Goal: Task Accomplishment & Management: Use online tool/utility

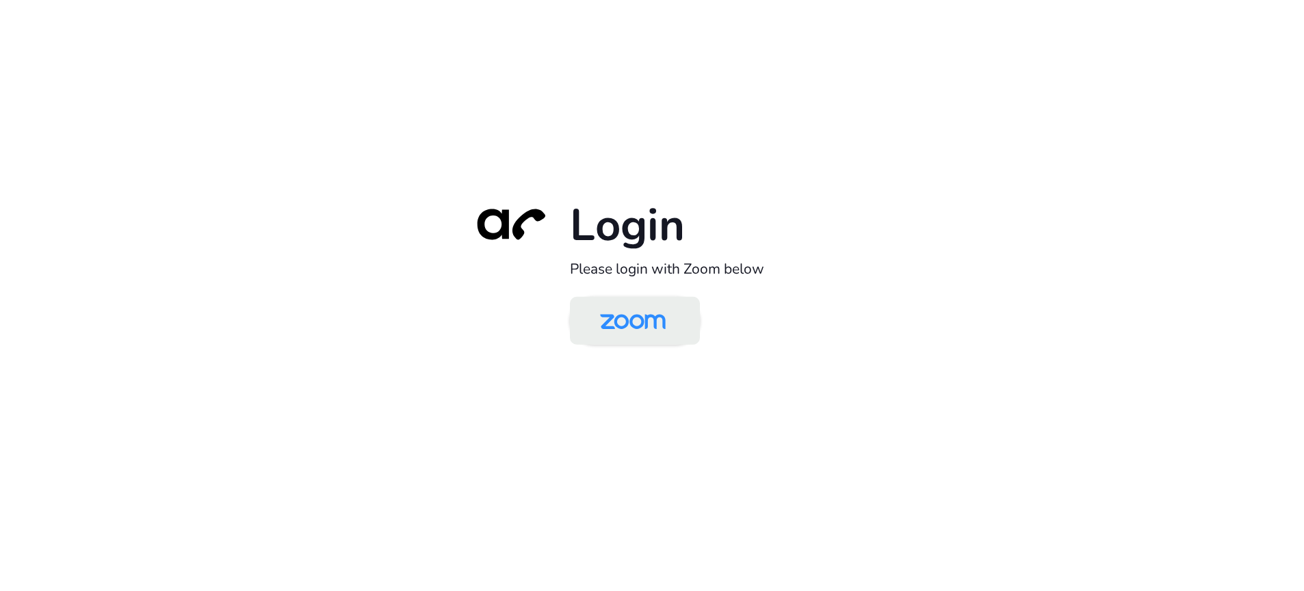
click at [608, 332] on img at bounding box center [633, 322] width 94 height 44
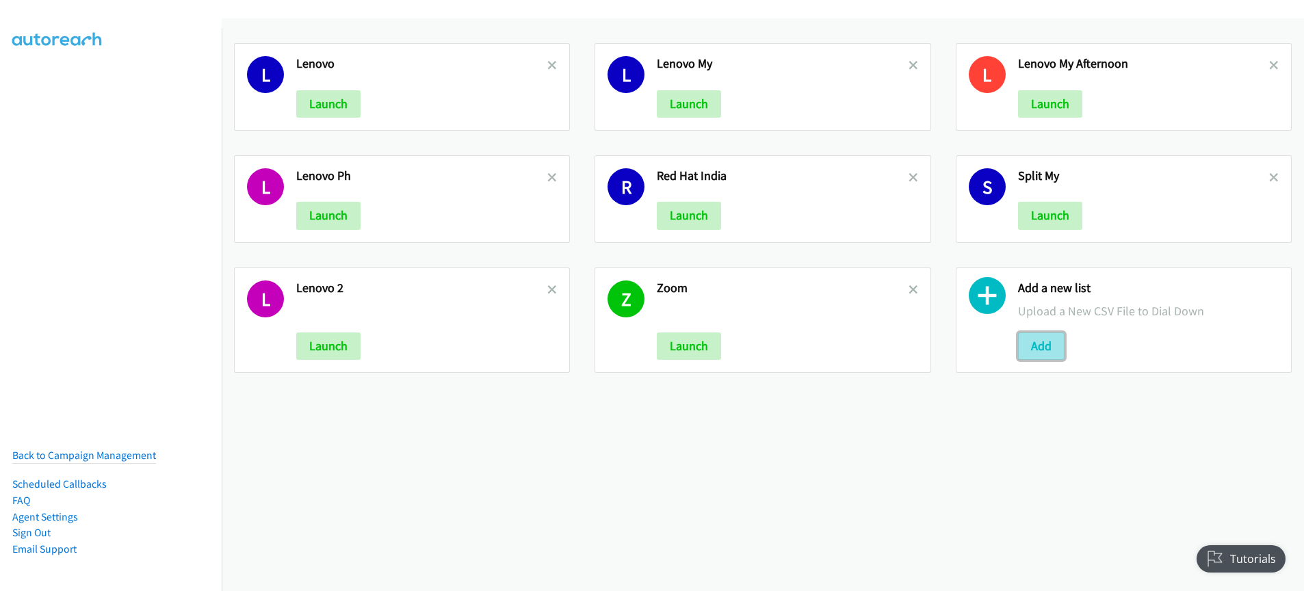
click at [1039, 350] on button "Add" at bounding box center [1041, 346] width 47 height 27
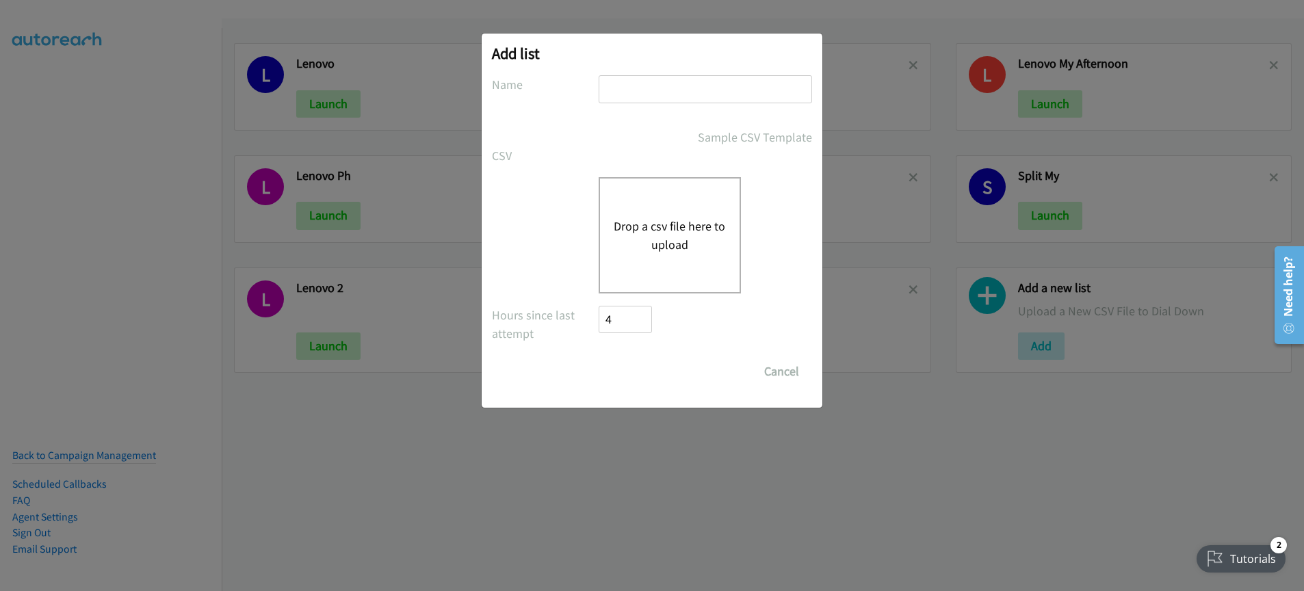
click at [697, 93] on input "text" at bounding box center [706, 89] width 214 height 28
type input "Fijitsu"
click at [627, 227] on button "Drop a csv file here to upload" at bounding box center [670, 235] width 112 height 37
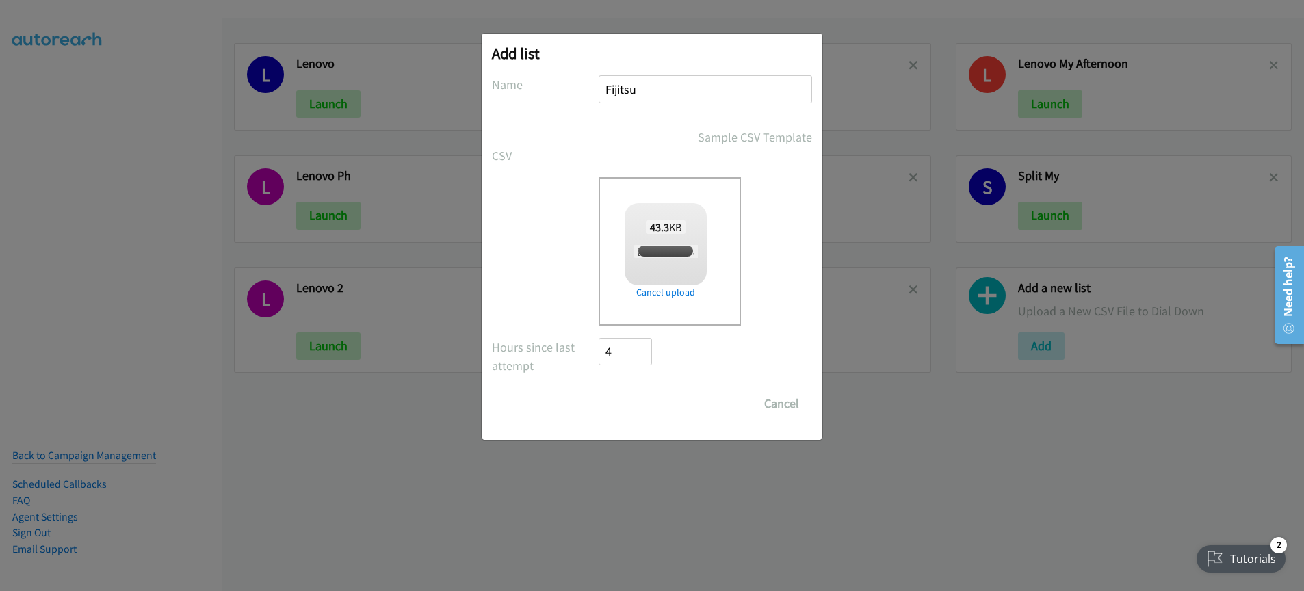
checkbox input "true"
click at [651, 404] on input "Save List" at bounding box center [635, 403] width 72 height 27
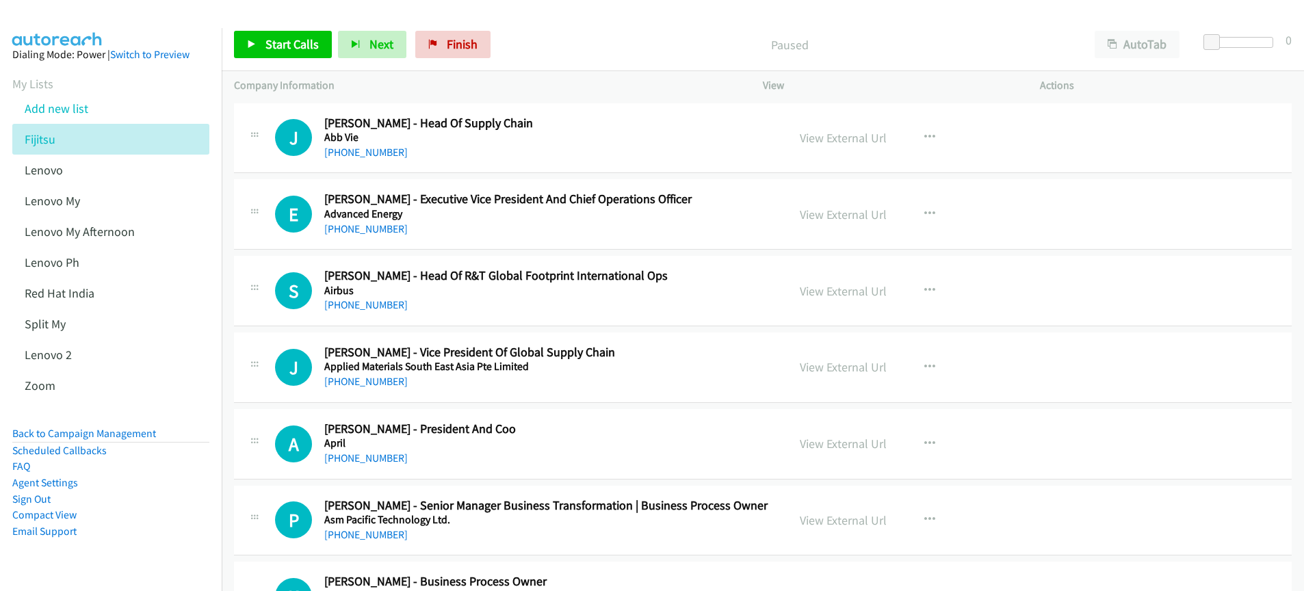
click at [657, 45] on p "Paused" at bounding box center [789, 45] width 561 height 18
click at [596, 56] on div "Paused" at bounding box center [790, 44] width 586 height 27
click at [595, 56] on div "Paused" at bounding box center [790, 44] width 586 height 27
click at [594, 56] on div "Paused" at bounding box center [790, 44] width 586 height 27
click at [593, 56] on div "Paused" at bounding box center [790, 44] width 586 height 27
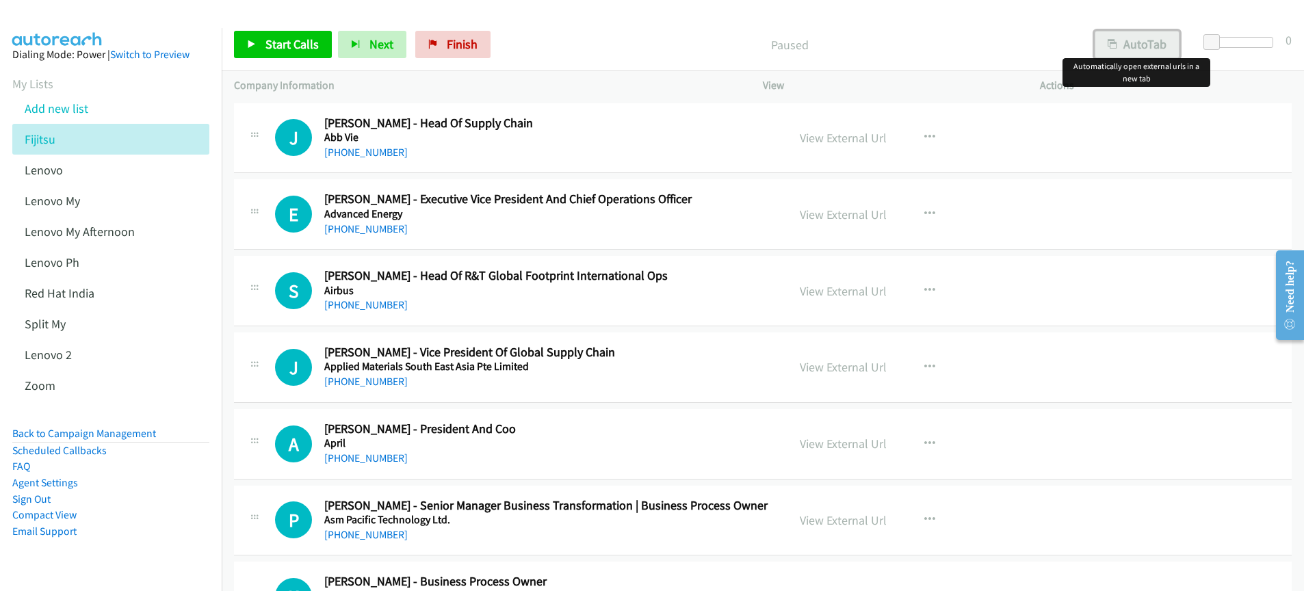
click at [1133, 44] on button "AutoTab" at bounding box center [1137, 44] width 85 height 27
click at [712, 45] on p "Paused" at bounding box center [789, 45] width 560 height 18
click at [712, 31] on div "Paused" at bounding box center [789, 44] width 584 height 27
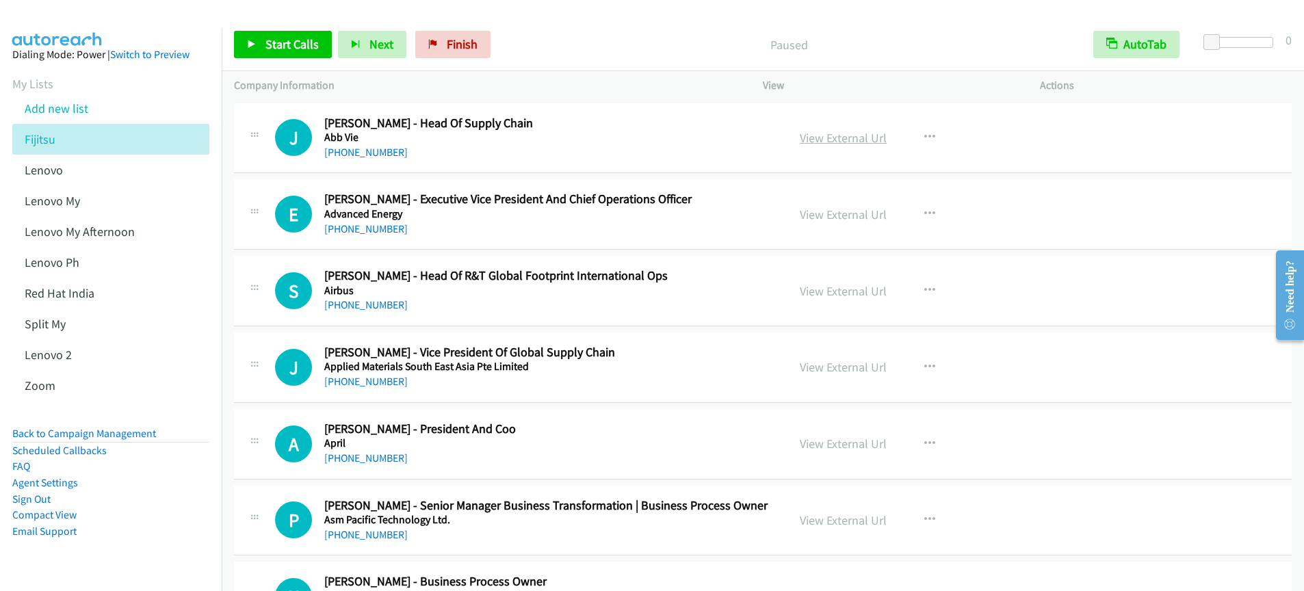
click at [840, 140] on link "View External Url" at bounding box center [843, 138] width 87 height 16
click at [862, 141] on link "View External Url" at bounding box center [843, 138] width 87 height 16
click at [279, 55] on link "Start Calls" at bounding box center [283, 44] width 98 height 27
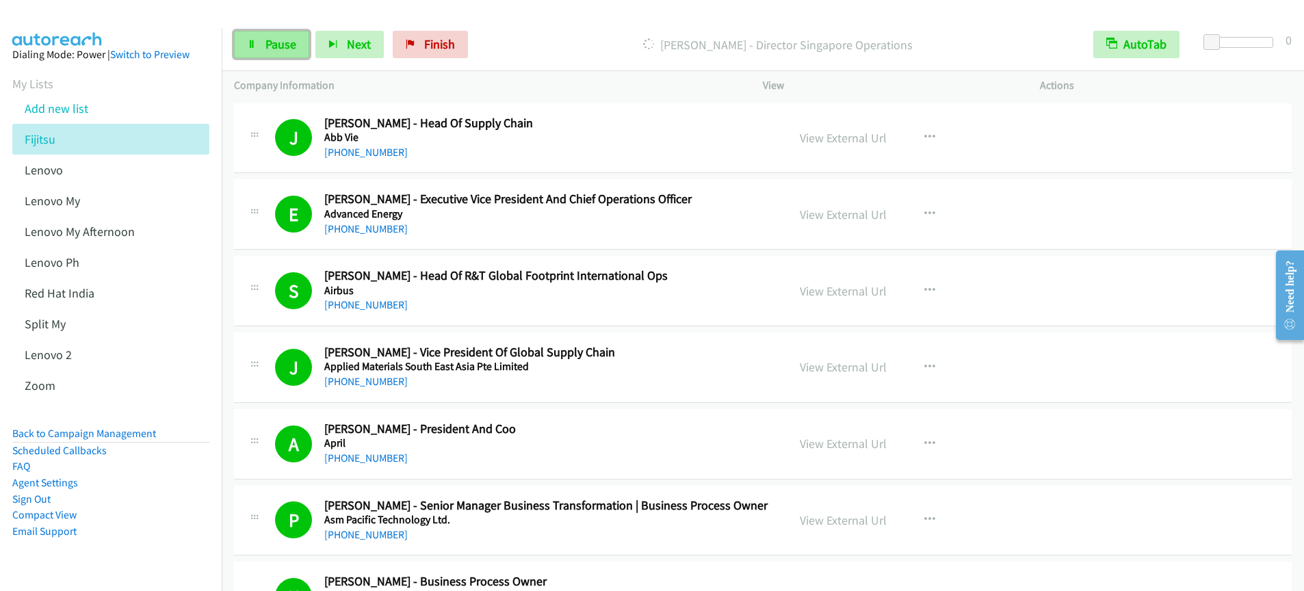
click at [269, 49] on span "Pause" at bounding box center [281, 44] width 31 height 16
click at [291, 42] on span "Start Calls" at bounding box center [292, 44] width 53 height 16
click at [293, 53] on link "Pause" at bounding box center [271, 44] width 75 height 27
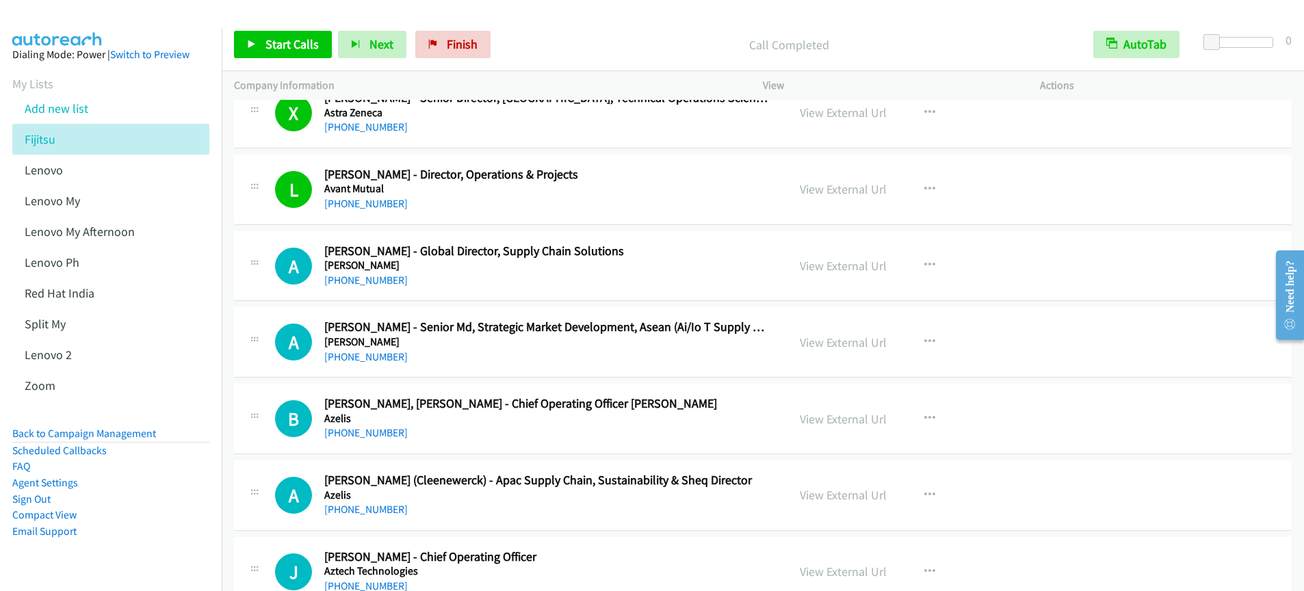
scroll to position [643, 0]
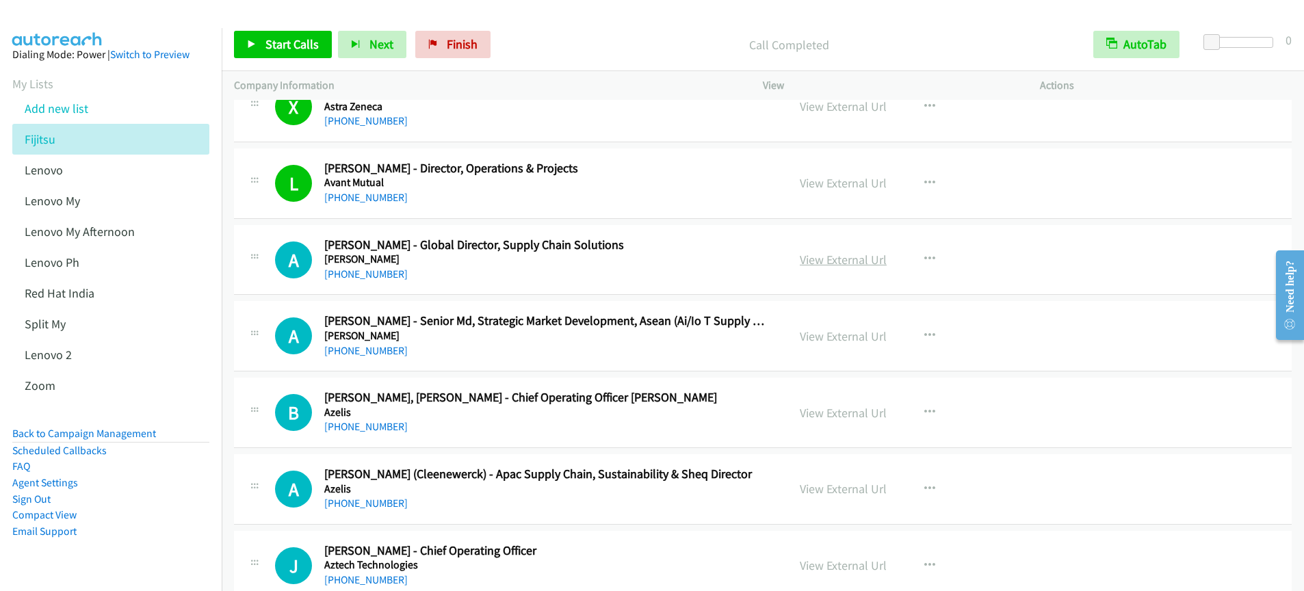
click at [850, 263] on link "View External Url" at bounding box center [843, 260] width 87 height 16
click at [644, 44] on p "Call Completed" at bounding box center [789, 45] width 560 height 18
click at [288, 51] on span "Start Calls" at bounding box center [292, 44] width 53 height 16
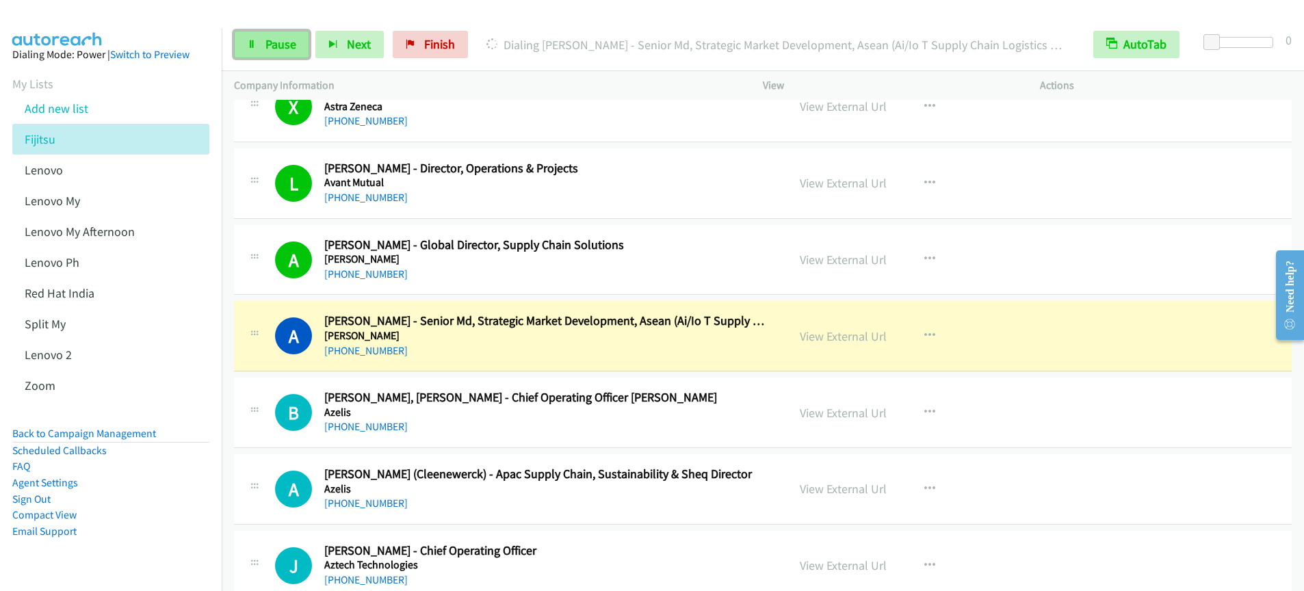
click at [274, 52] on link "Pause" at bounding box center [271, 44] width 75 height 27
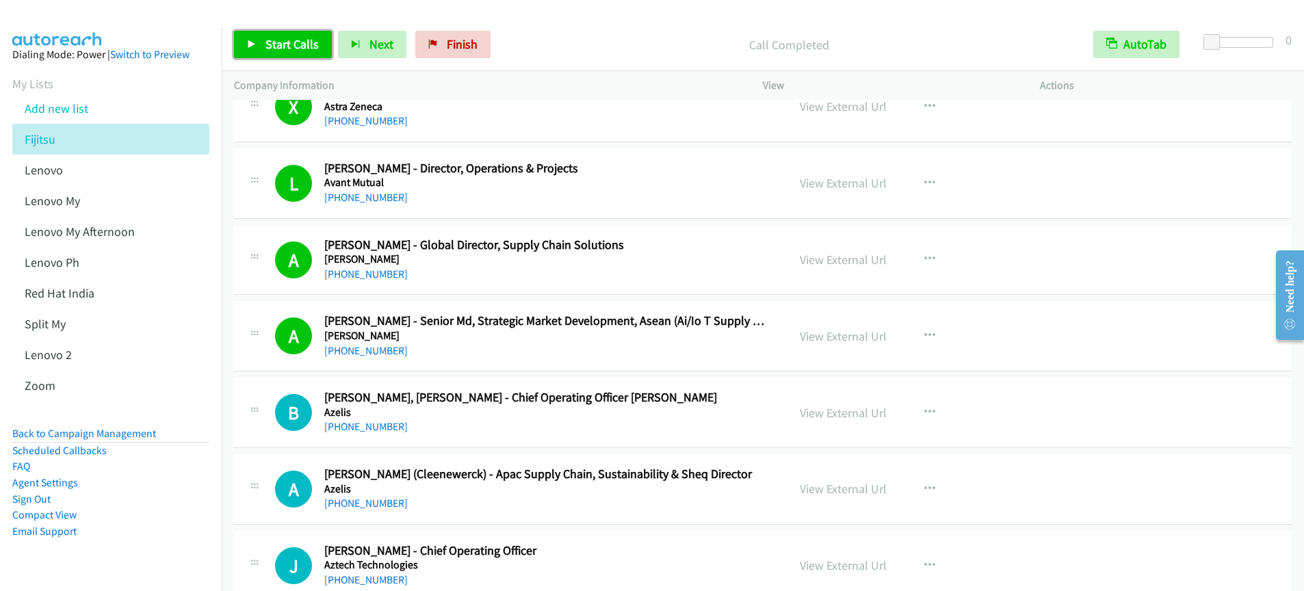
click at [270, 44] on span "Start Calls" at bounding box center [292, 44] width 53 height 16
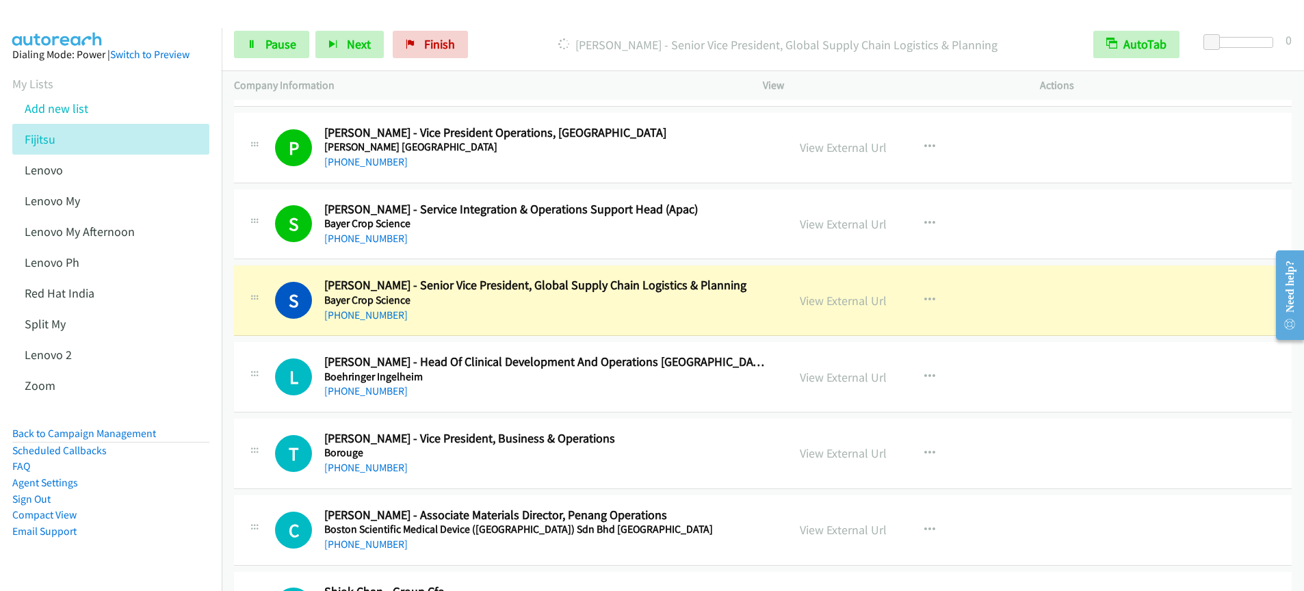
scroll to position [1141, 0]
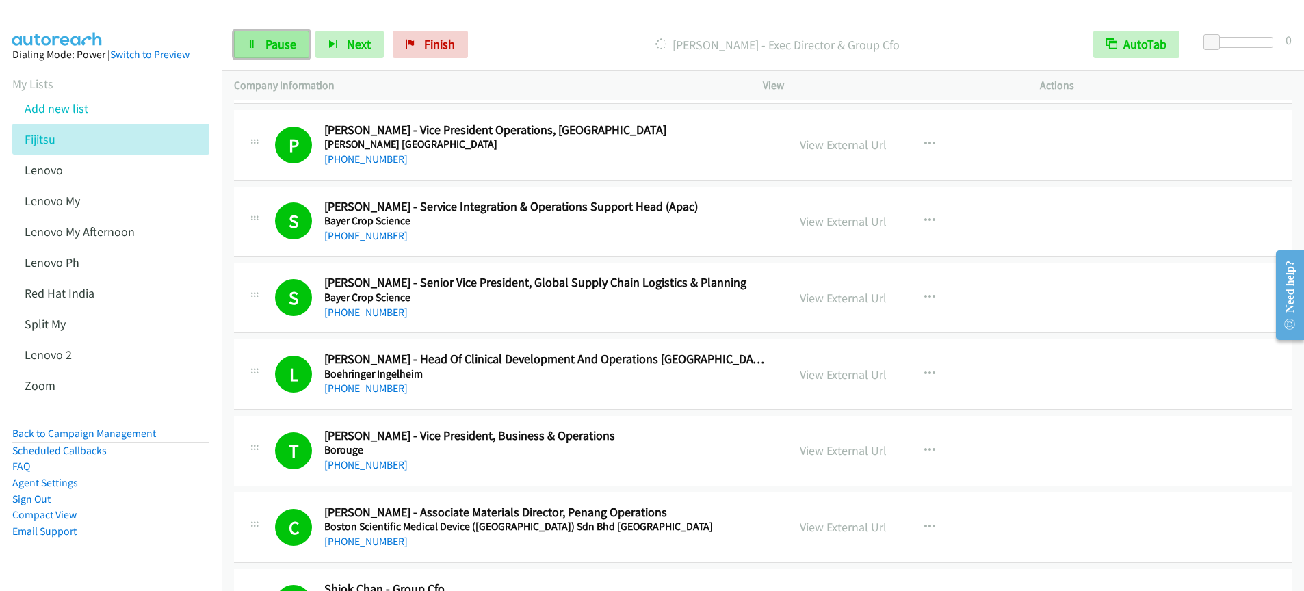
click at [250, 50] on link "Pause" at bounding box center [271, 44] width 75 height 27
click at [260, 50] on link "Start Calls" at bounding box center [283, 44] width 98 height 27
click at [281, 44] on span "Pause" at bounding box center [281, 44] width 31 height 16
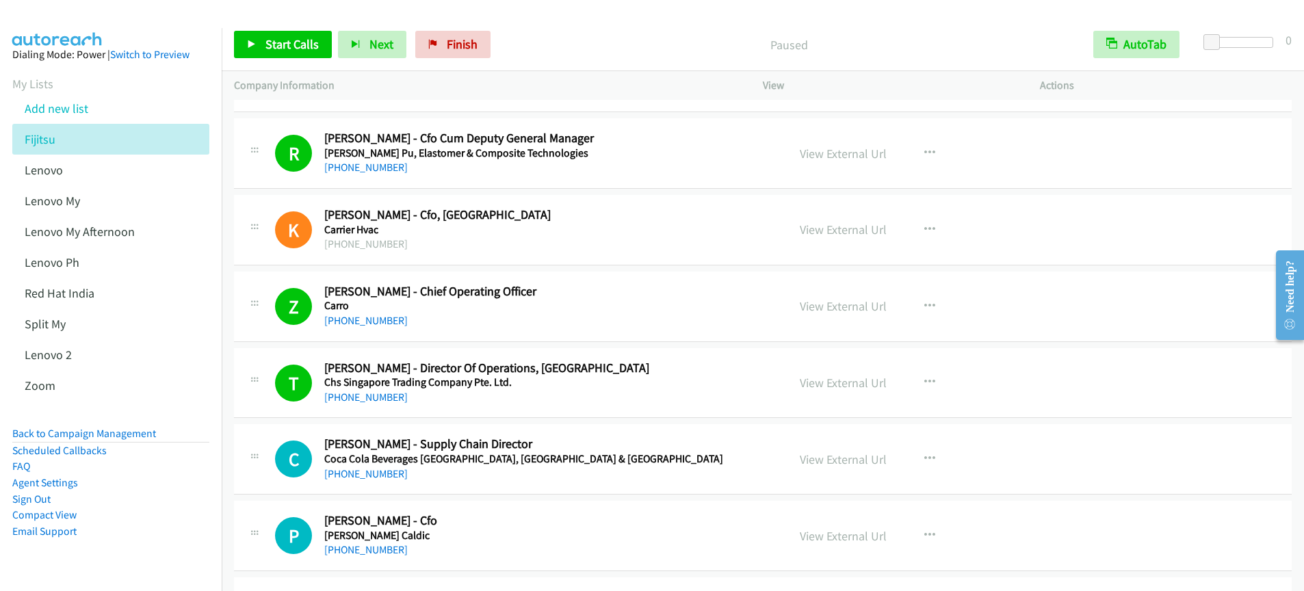
scroll to position [1762, 0]
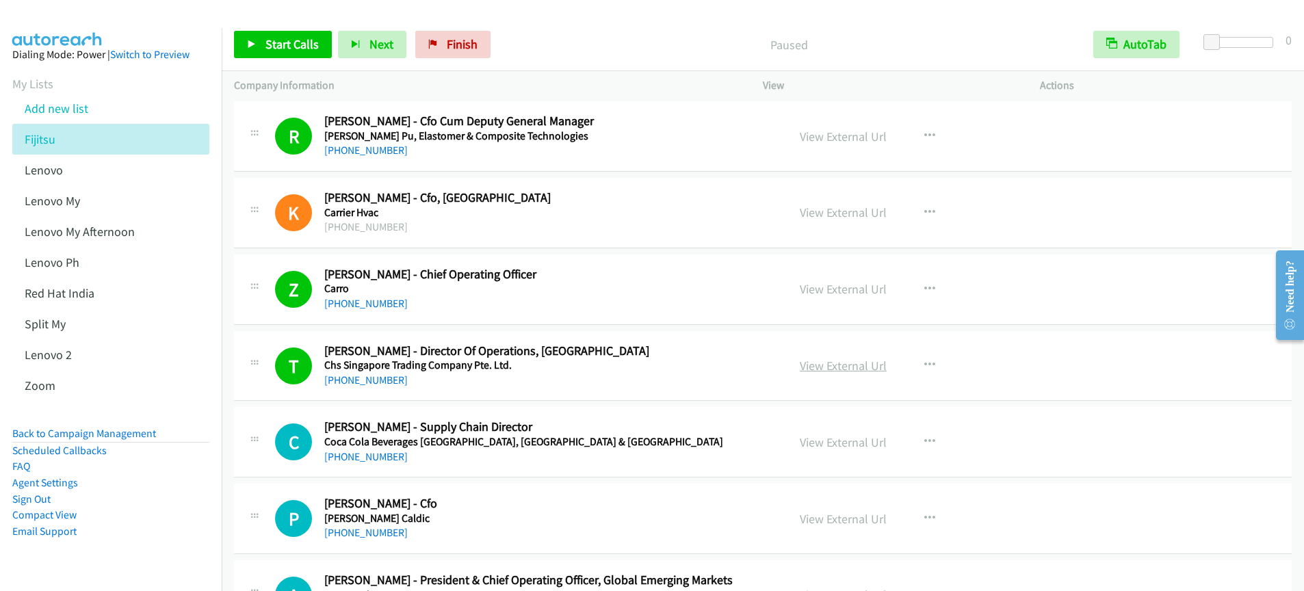
click at [836, 363] on link "View External Url" at bounding box center [843, 366] width 87 height 16
click at [298, 48] on span "Start Calls" at bounding box center [292, 44] width 53 height 16
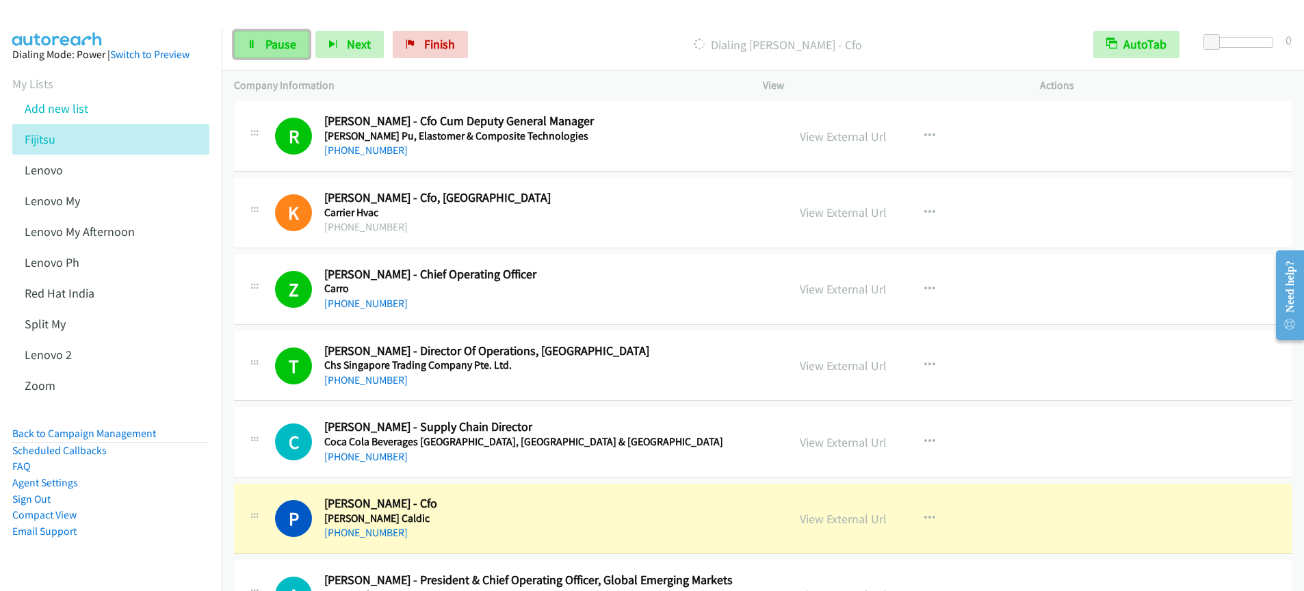
click at [256, 51] on link "Pause" at bounding box center [271, 44] width 75 height 27
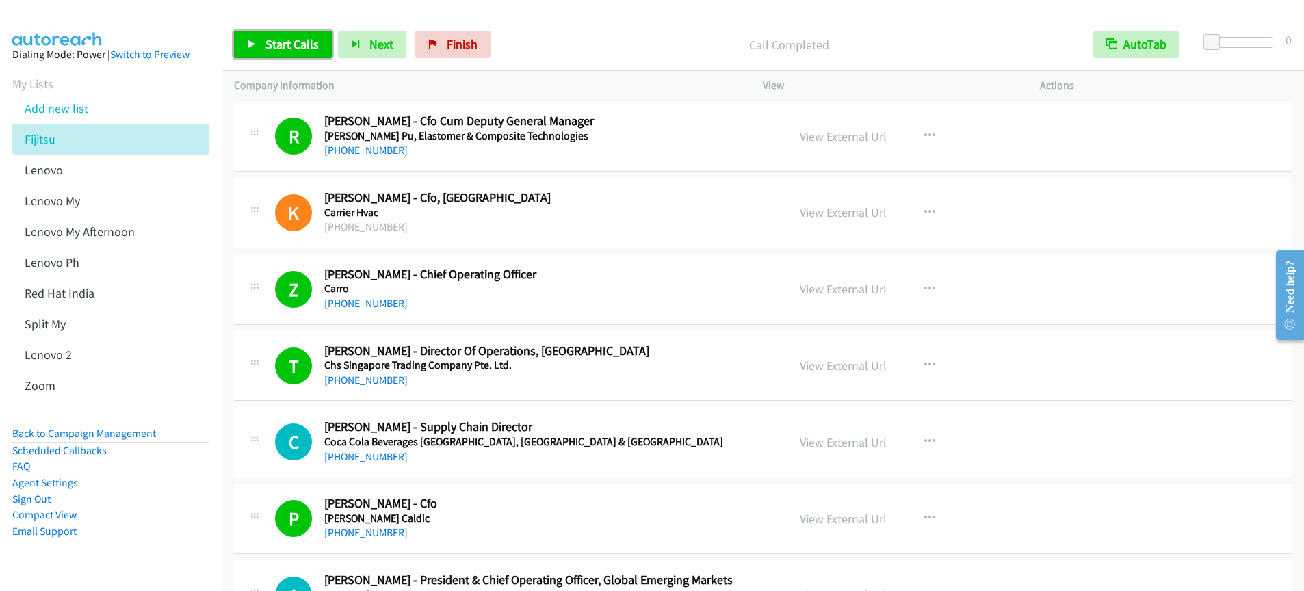
click at [288, 49] on span "Start Calls" at bounding box center [292, 44] width 53 height 16
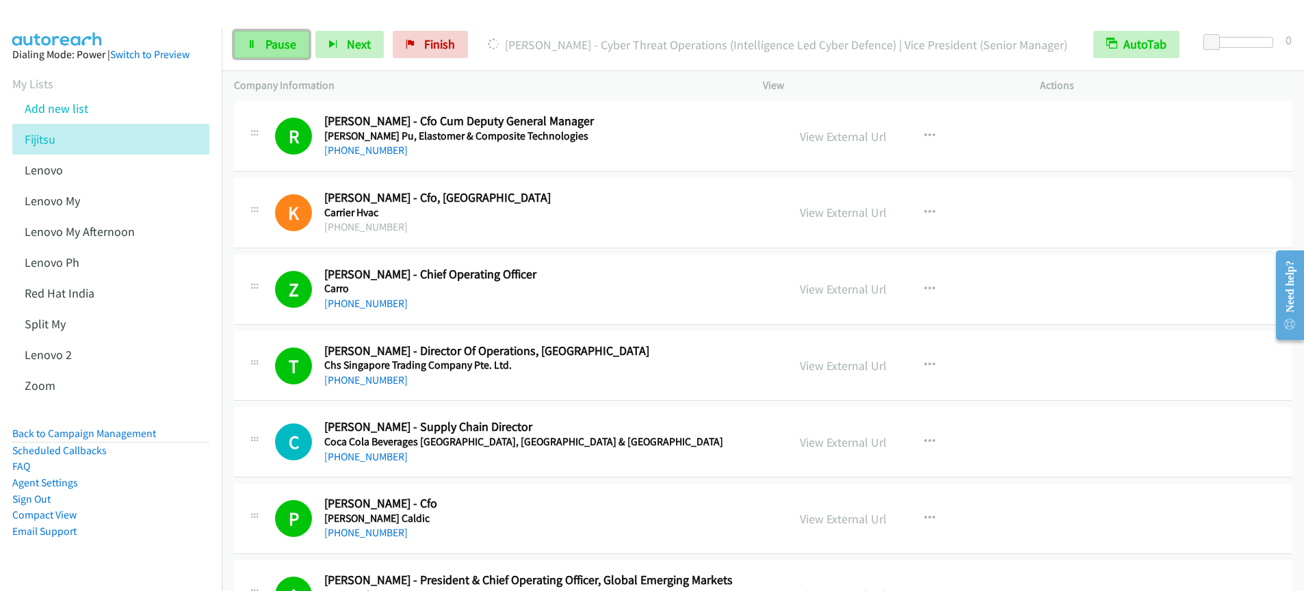
click at [268, 51] on span "Pause" at bounding box center [281, 44] width 31 height 16
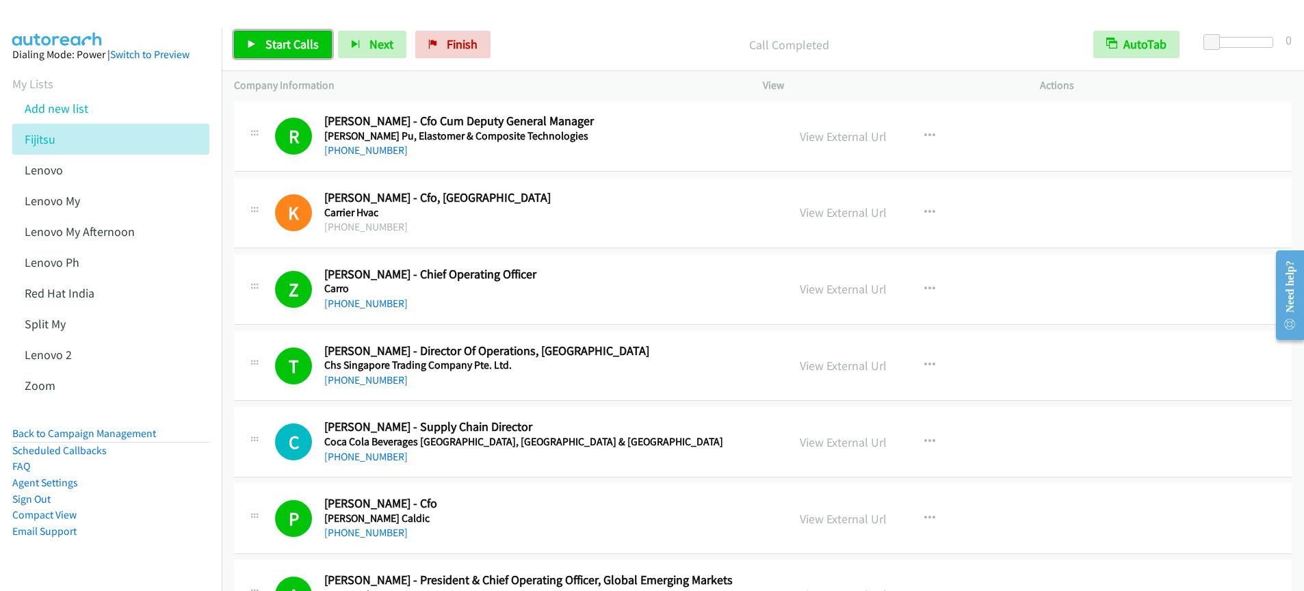
click at [298, 54] on link "Start Calls" at bounding box center [283, 44] width 98 height 27
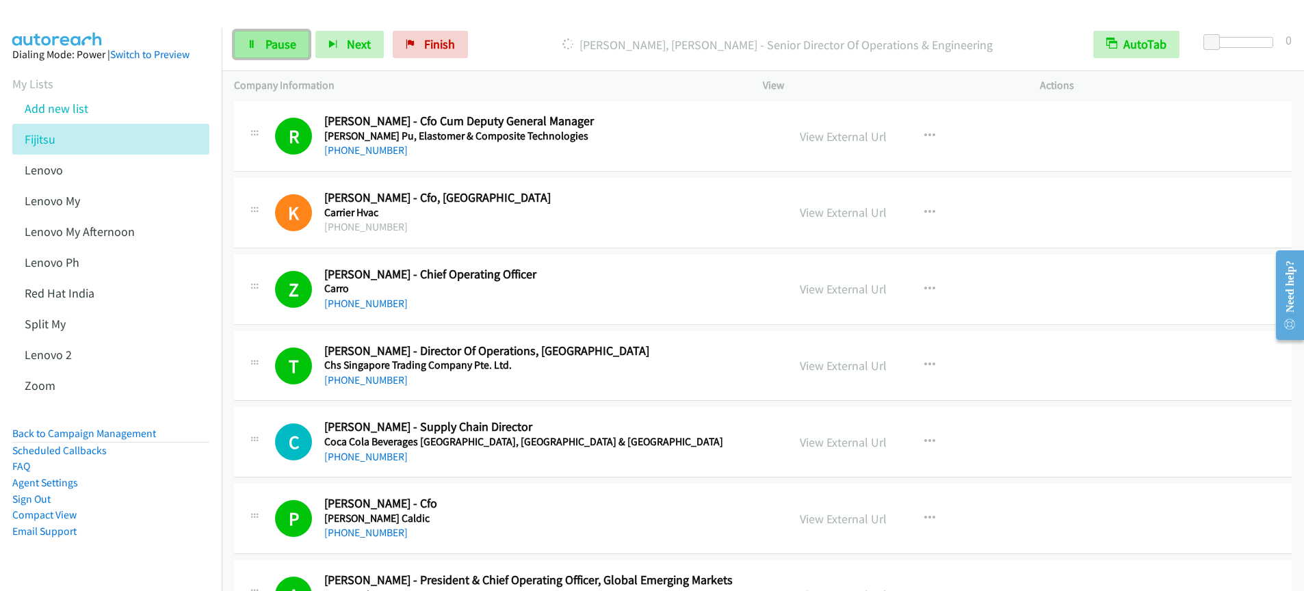
click at [276, 49] on span "Pause" at bounding box center [281, 44] width 31 height 16
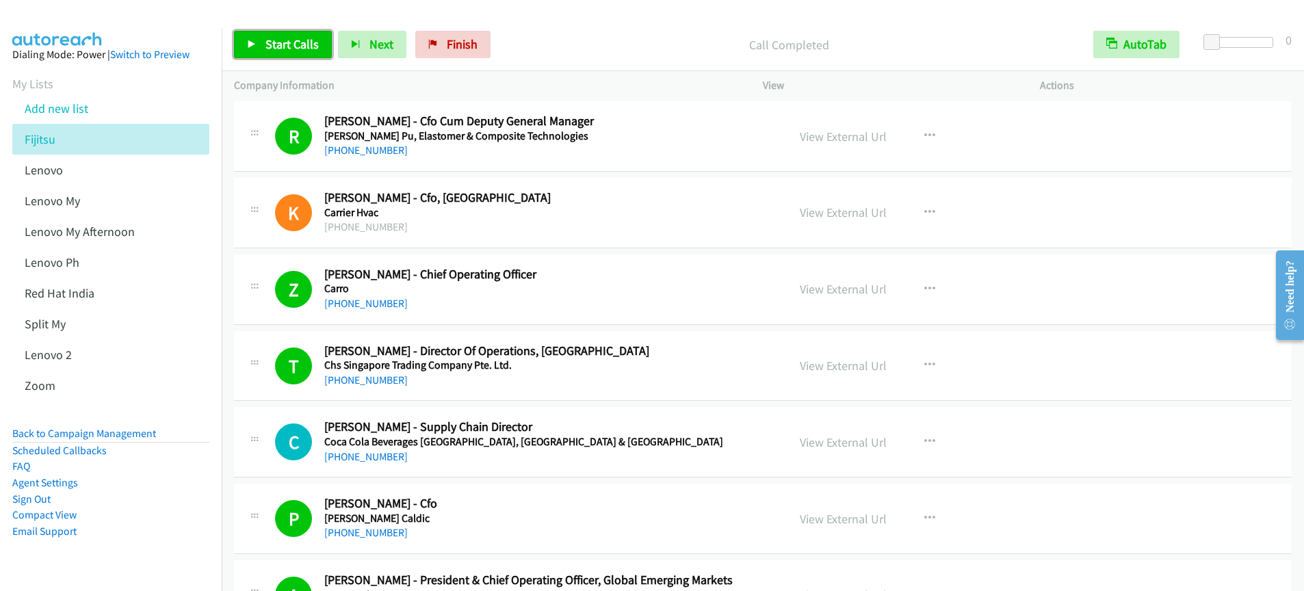
click at [273, 47] on span "Start Calls" at bounding box center [292, 44] width 53 height 16
click at [257, 50] on link "Pause" at bounding box center [271, 44] width 75 height 27
click at [289, 55] on link "Start Calls" at bounding box center [283, 44] width 98 height 27
click at [283, 50] on span "Pause" at bounding box center [281, 44] width 31 height 16
click at [270, 57] on link "Start Calls" at bounding box center [283, 44] width 98 height 27
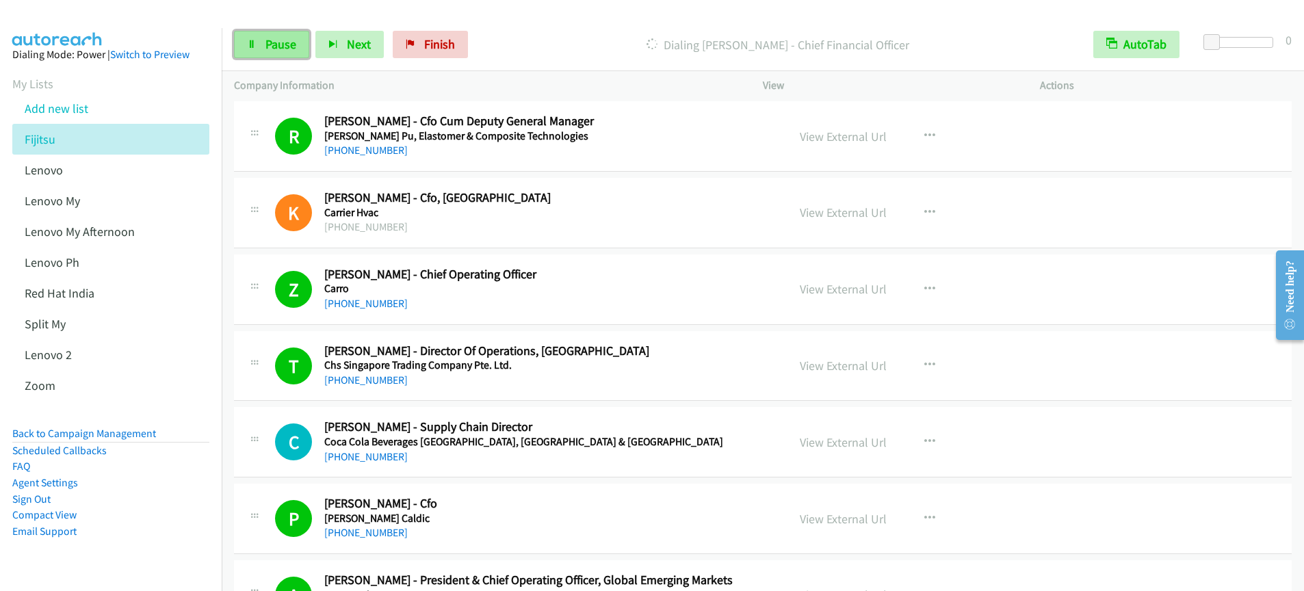
click at [287, 51] on span "Pause" at bounding box center [281, 44] width 31 height 16
click at [285, 46] on span "Start Calls" at bounding box center [292, 44] width 53 height 16
click at [283, 56] on link "Pause" at bounding box center [271, 44] width 75 height 27
click at [274, 48] on span "Start Calls" at bounding box center [292, 44] width 53 height 16
click at [284, 53] on link "Pause" at bounding box center [271, 44] width 75 height 27
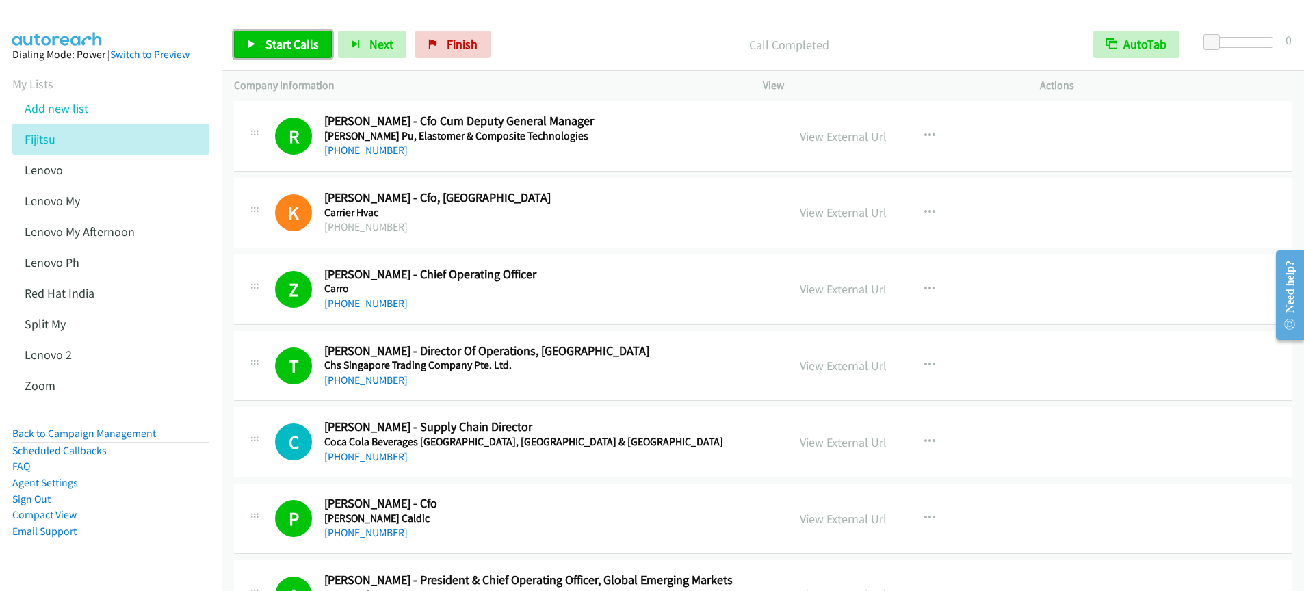
click at [283, 47] on span "Start Calls" at bounding box center [292, 44] width 53 height 16
click at [309, 46] on div "Start Calls Pause Next Finish" at bounding box center [354, 44] width 240 height 27
click at [300, 44] on link "Pause" at bounding box center [271, 44] width 75 height 27
click at [255, 49] on link "Start Calls" at bounding box center [283, 44] width 98 height 27
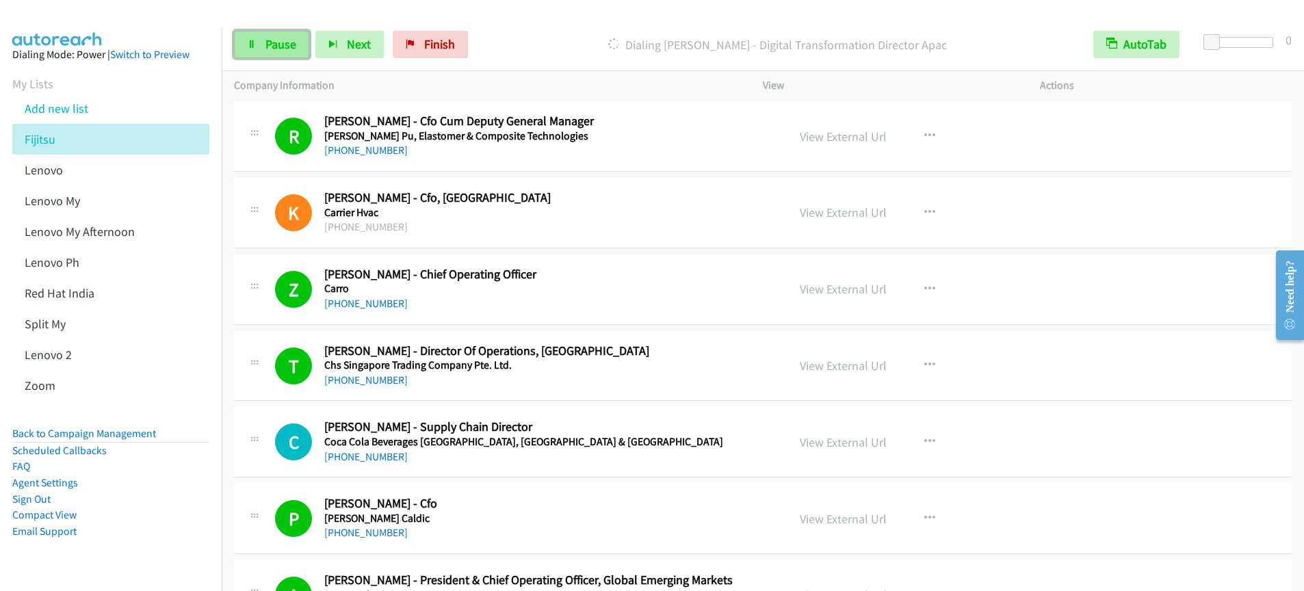
click at [263, 53] on link "Pause" at bounding box center [271, 44] width 75 height 27
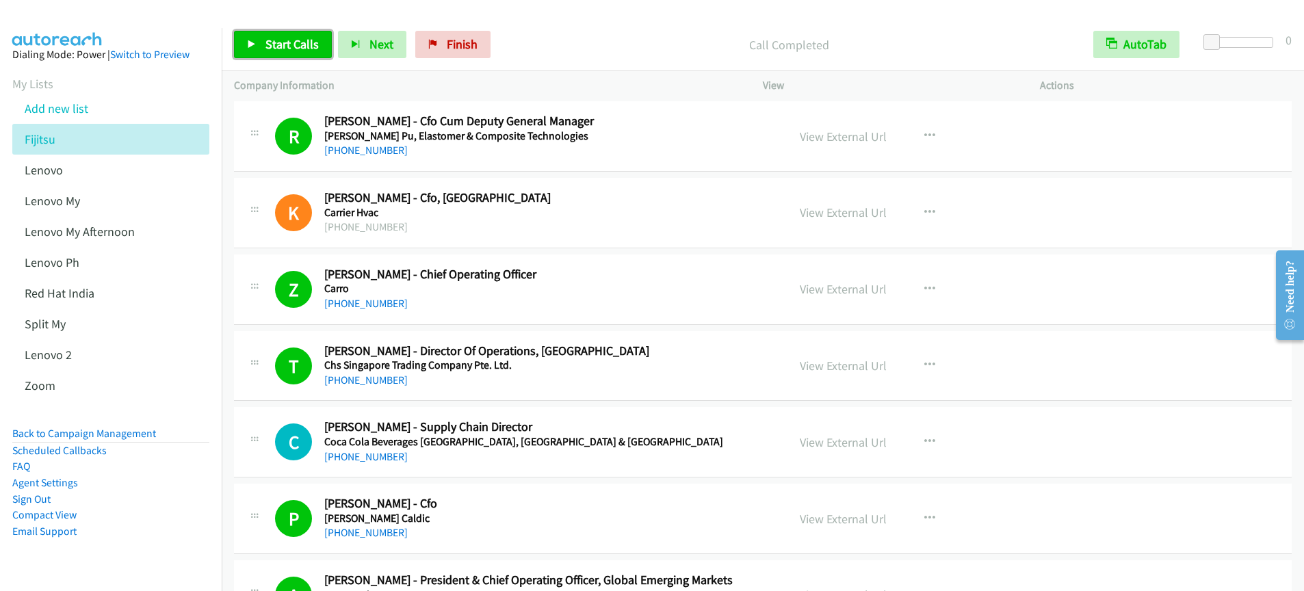
click at [276, 52] on link "Start Calls" at bounding box center [283, 44] width 98 height 27
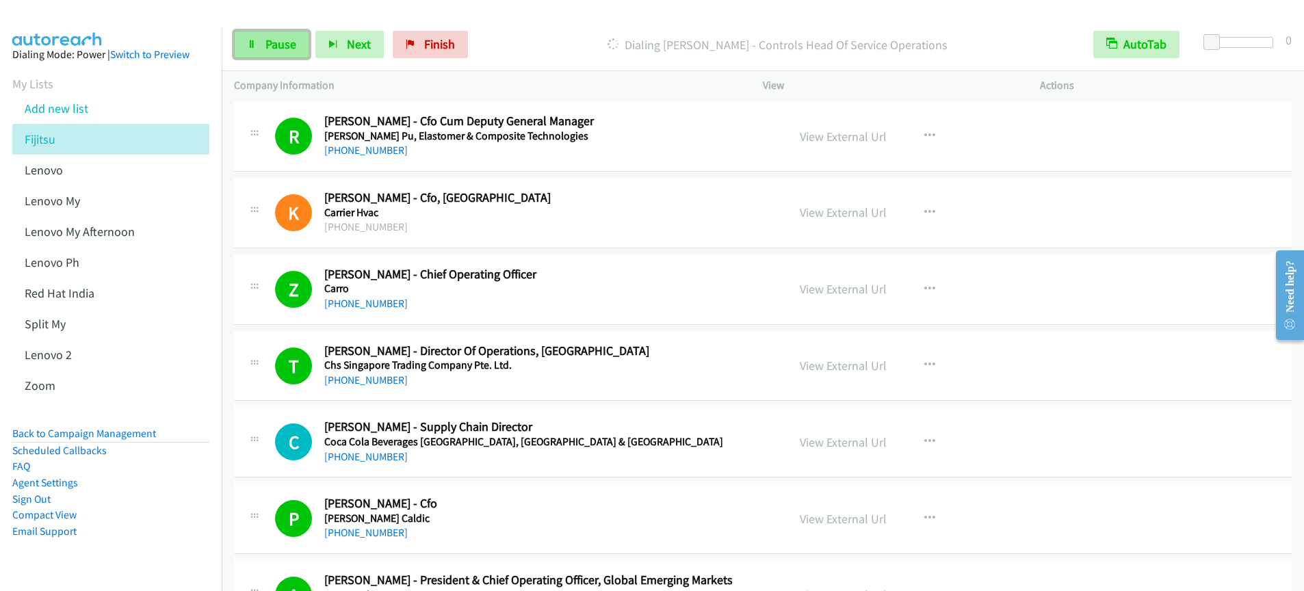
click at [268, 36] on span "Pause" at bounding box center [281, 44] width 31 height 16
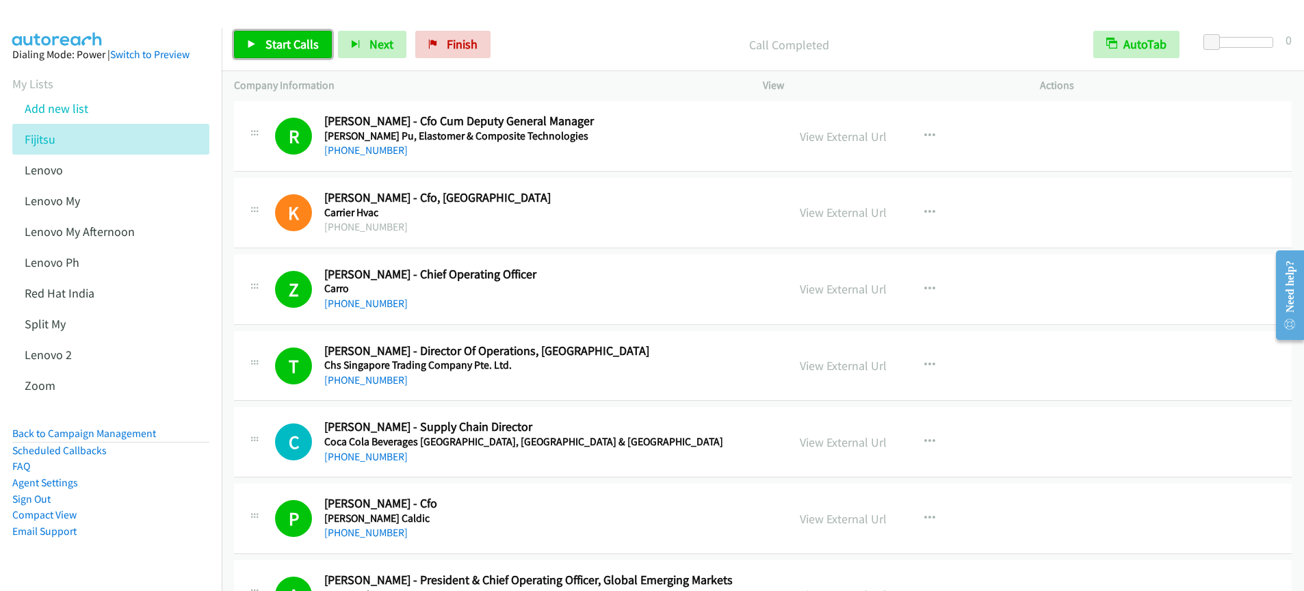
click at [274, 39] on span "Start Calls" at bounding box center [292, 44] width 53 height 16
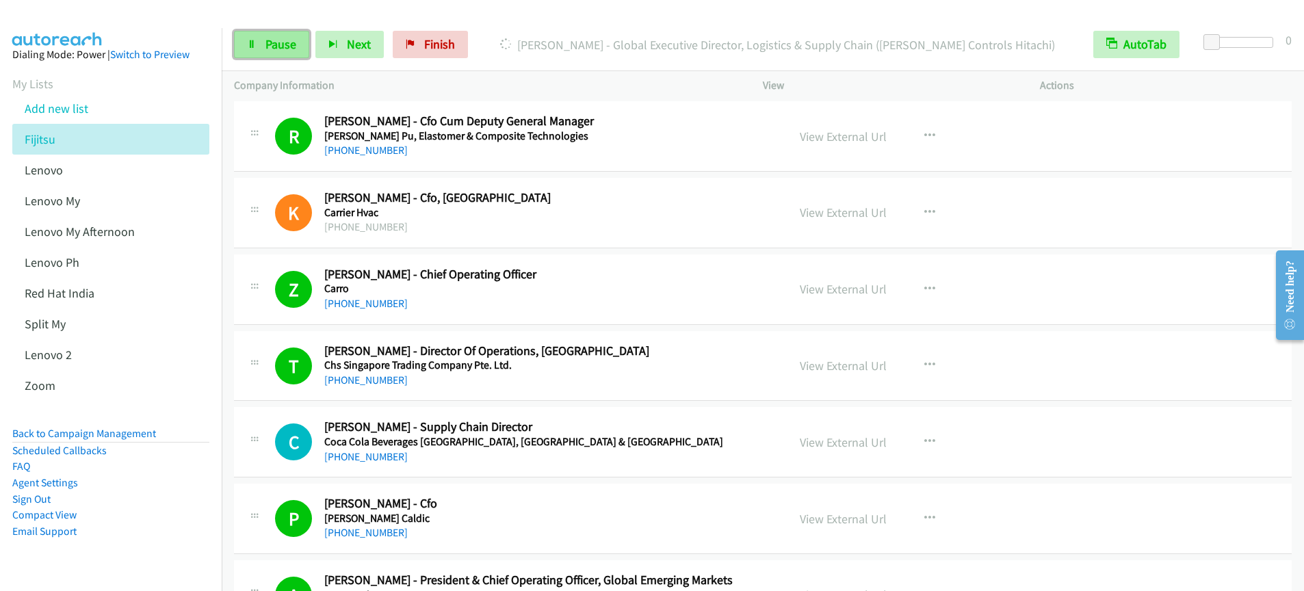
click at [275, 48] on span "Pause" at bounding box center [281, 44] width 31 height 16
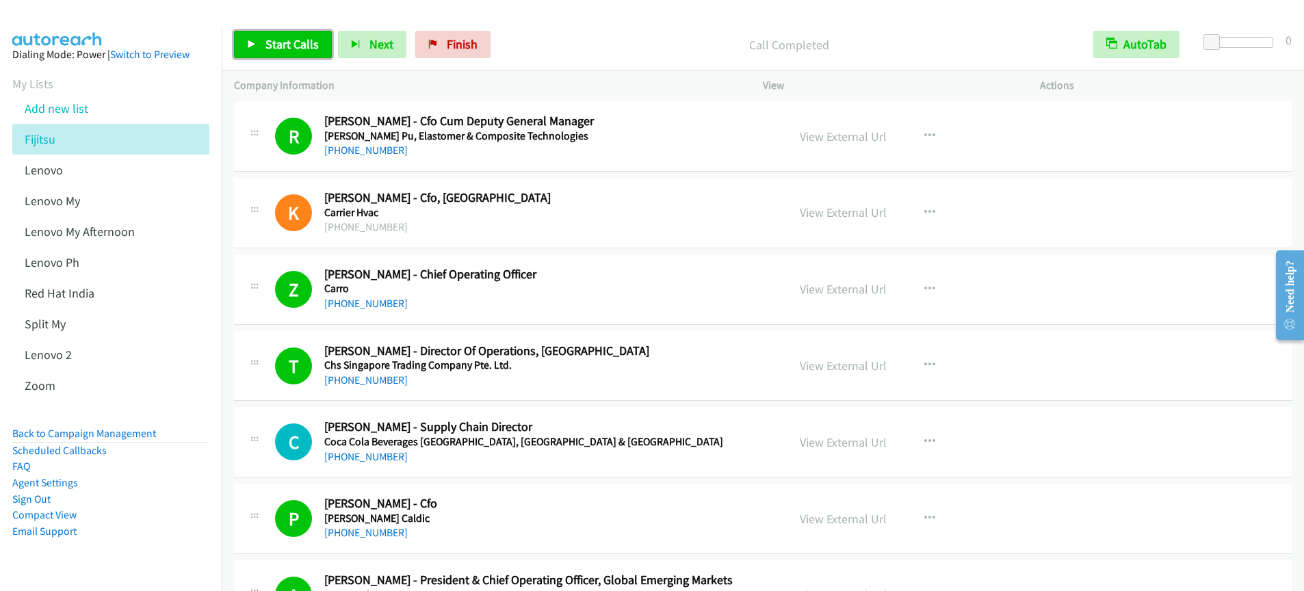
click at [268, 47] on span "Start Calls" at bounding box center [292, 44] width 53 height 16
click at [279, 51] on link "Pause" at bounding box center [271, 44] width 75 height 27
click at [295, 47] on span "Start Calls" at bounding box center [292, 44] width 53 height 16
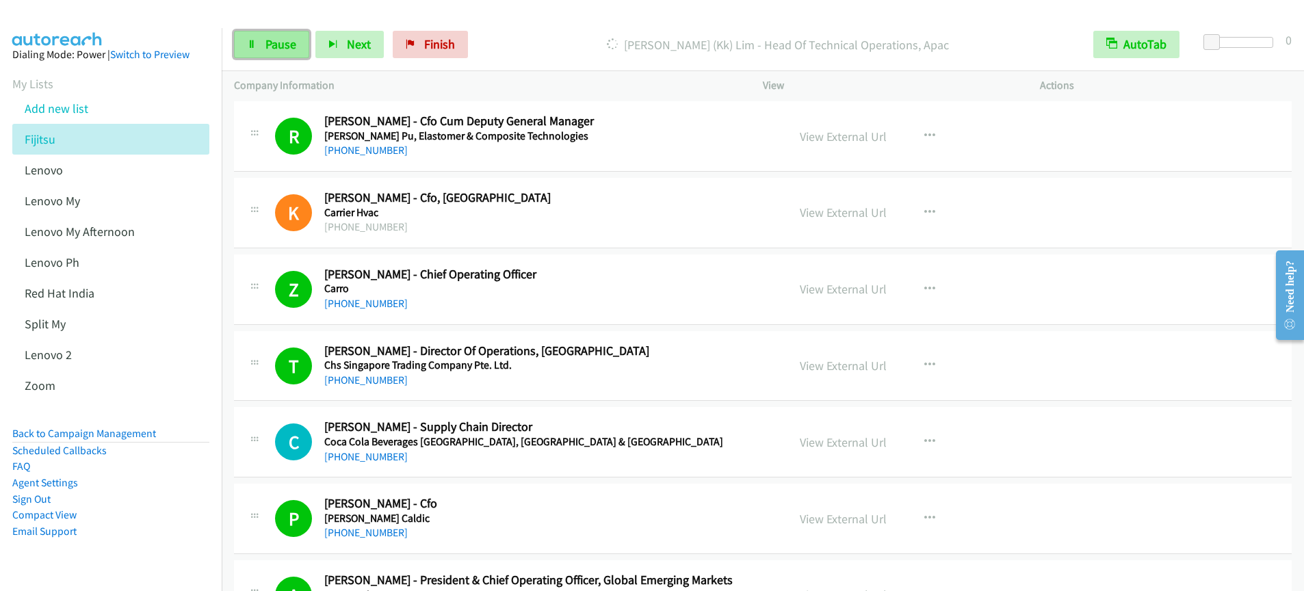
click at [274, 49] on span "Pause" at bounding box center [281, 44] width 31 height 16
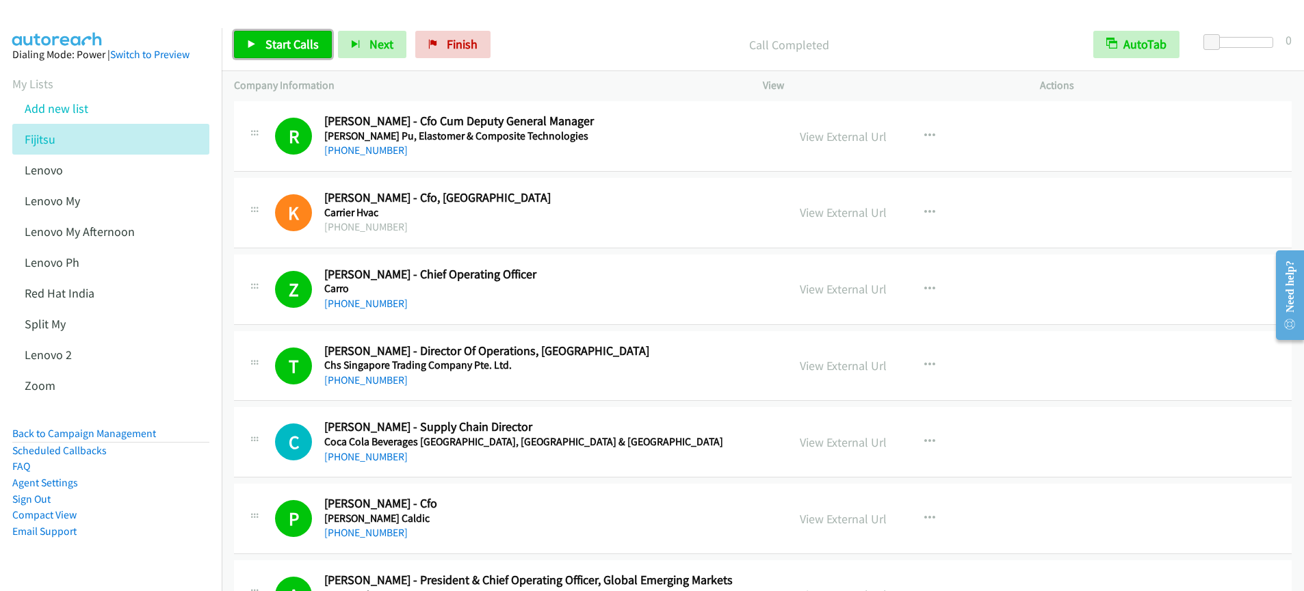
click at [276, 43] on span "Start Calls" at bounding box center [292, 44] width 53 height 16
click at [281, 37] on span "Pause" at bounding box center [281, 44] width 31 height 16
click at [274, 42] on span "Start Calls" at bounding box center [292, 44] width 53 height 16
click at [273, 52] on link "Pause" at bounding box center [271, 44] width 75 height 27
click at [268, 51] on span "Start Calls" at bounding box center [292, 44] width 53 height 16
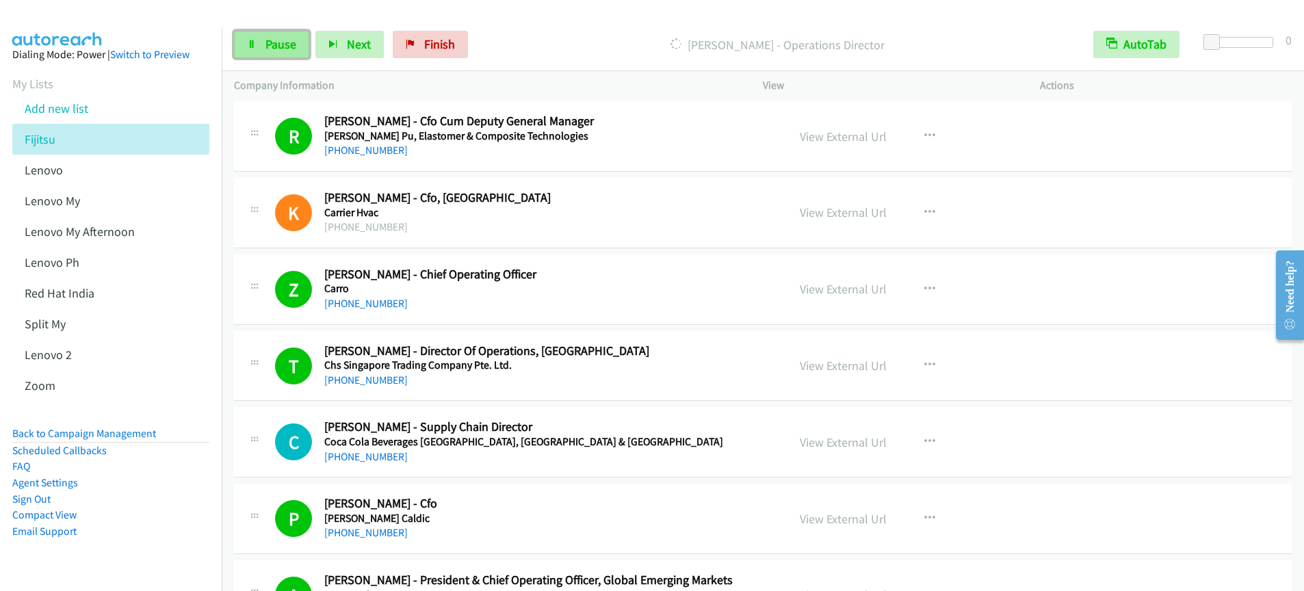
click at [270, 51] on span "Pause" at bounding box center [281, 44] width 31 height 16
click at [288, 47] on span "Start Calls" at bounding box center [292, 44] width 53 height 16
click at [261, 46] on link "Pause" at bounding box center [271, 44] width 75 height 27
click at [288, 46] on span "Start Calls" at bounding box center [292, 44] width 53 height 16
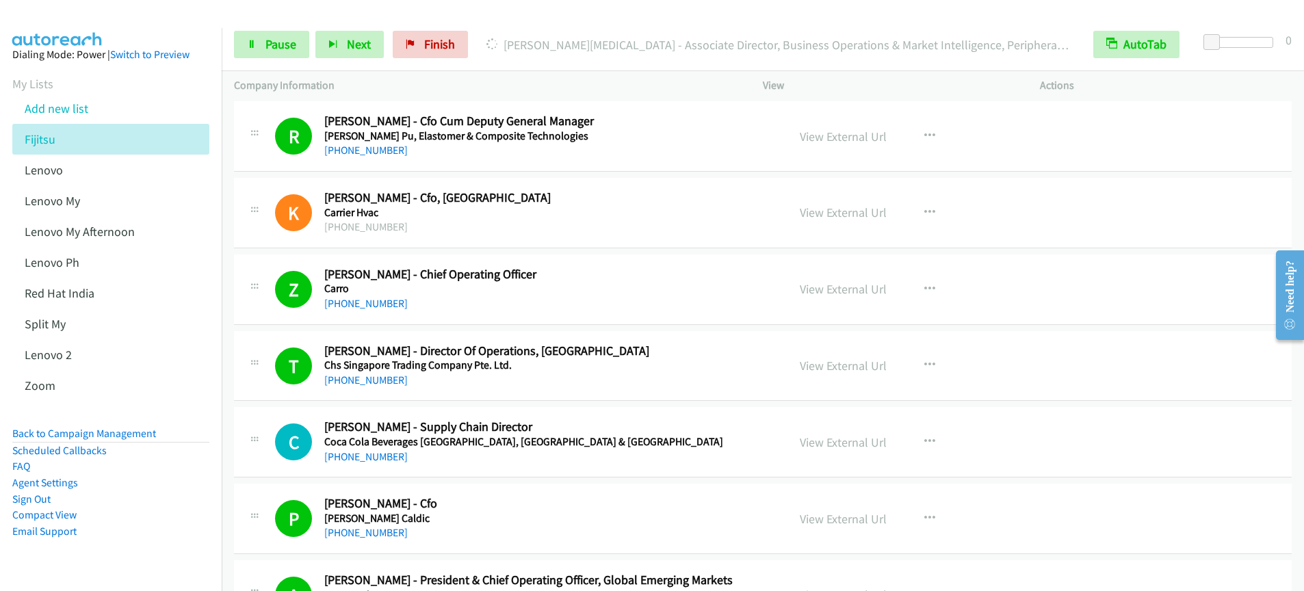
click at [268, 60] on div "Start Calls Pause Next Finish Dialing Jerome Tham - Associate Director, Busines…" at bounding box center [763, 44] width 1083 height 53
click at [276, 44] on span "Pause" at bounding box center [281, 44] width 31 height 16
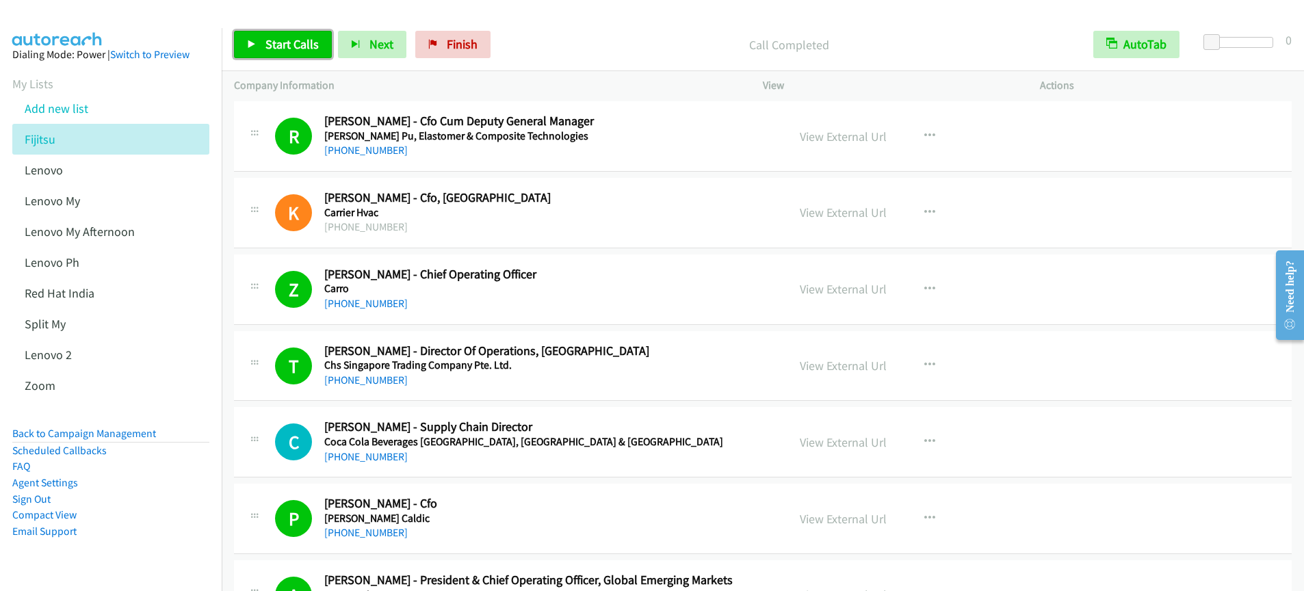
click at [285, 34] on link "Start Calls" at bounding box center [283, 44] width 98 height 27
click at [306, 49] on link "Pause" at bounding box center [271, 44] width 75 height 27
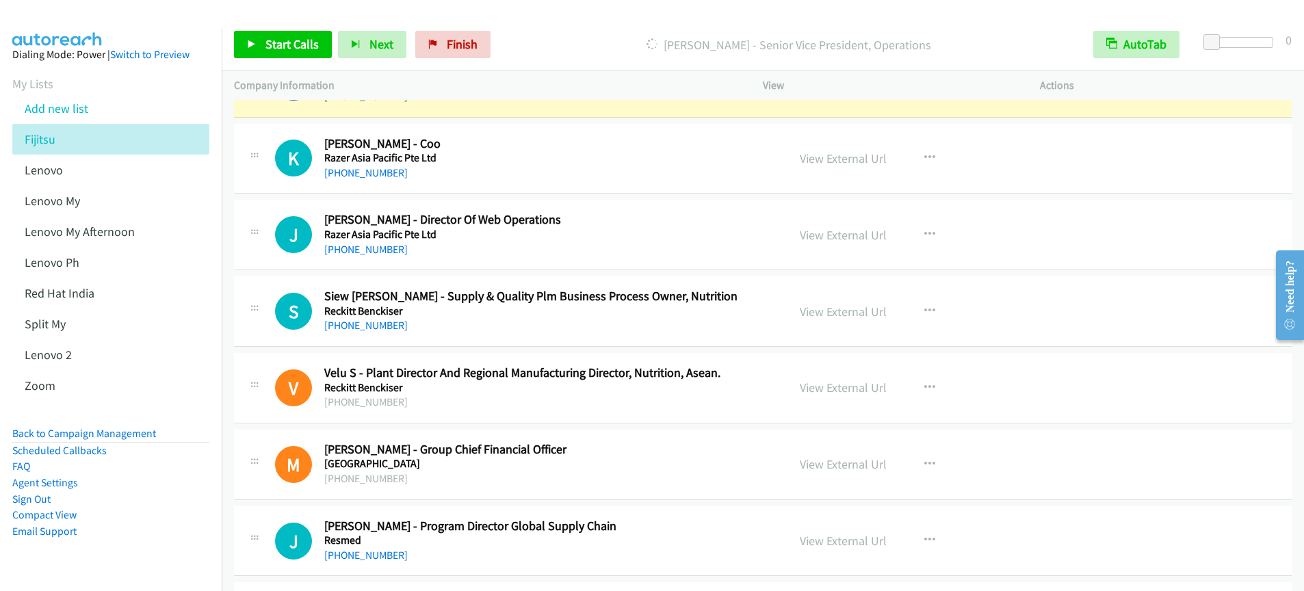
scroll to position [11210, 0]
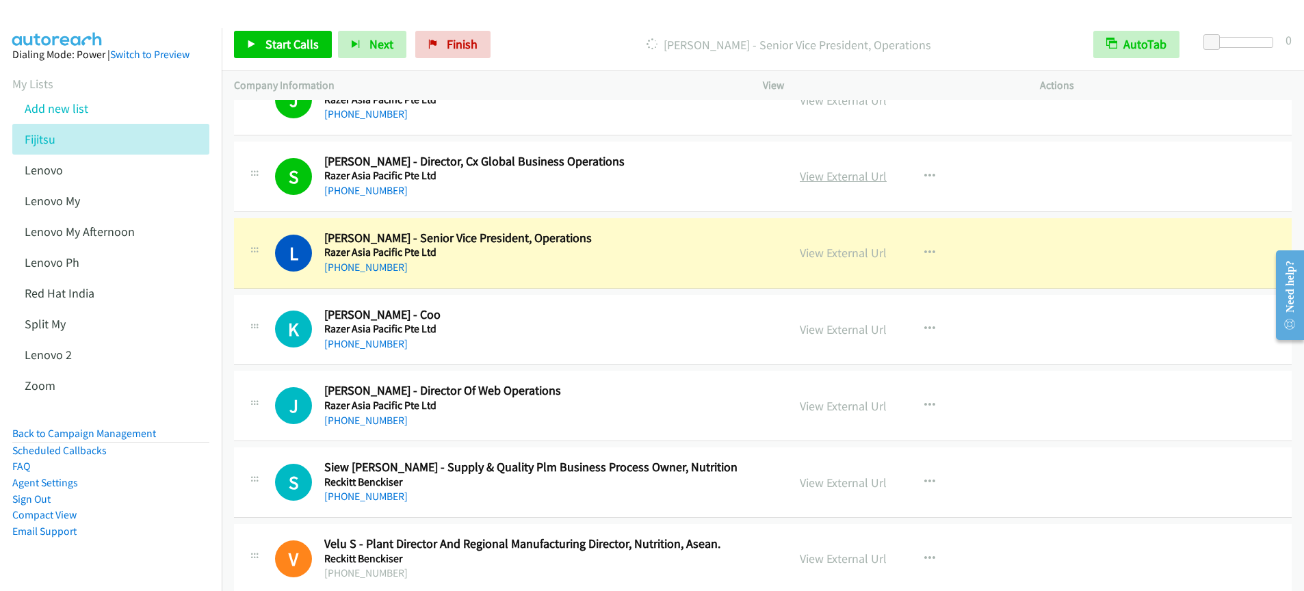
click at [832, 179] on link "View External Url" at bounding box center [843, 176] width 87 height 16
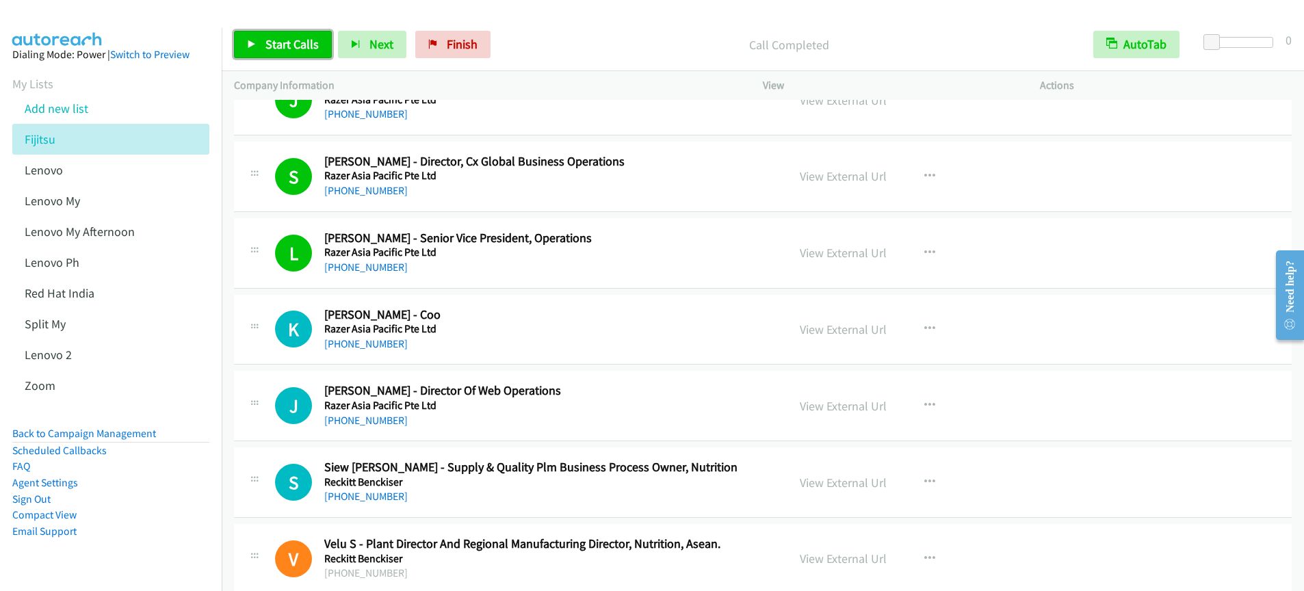
click at [261, 50] on link "Start Calls" at bounding box center [283, 44] width 98 height 27
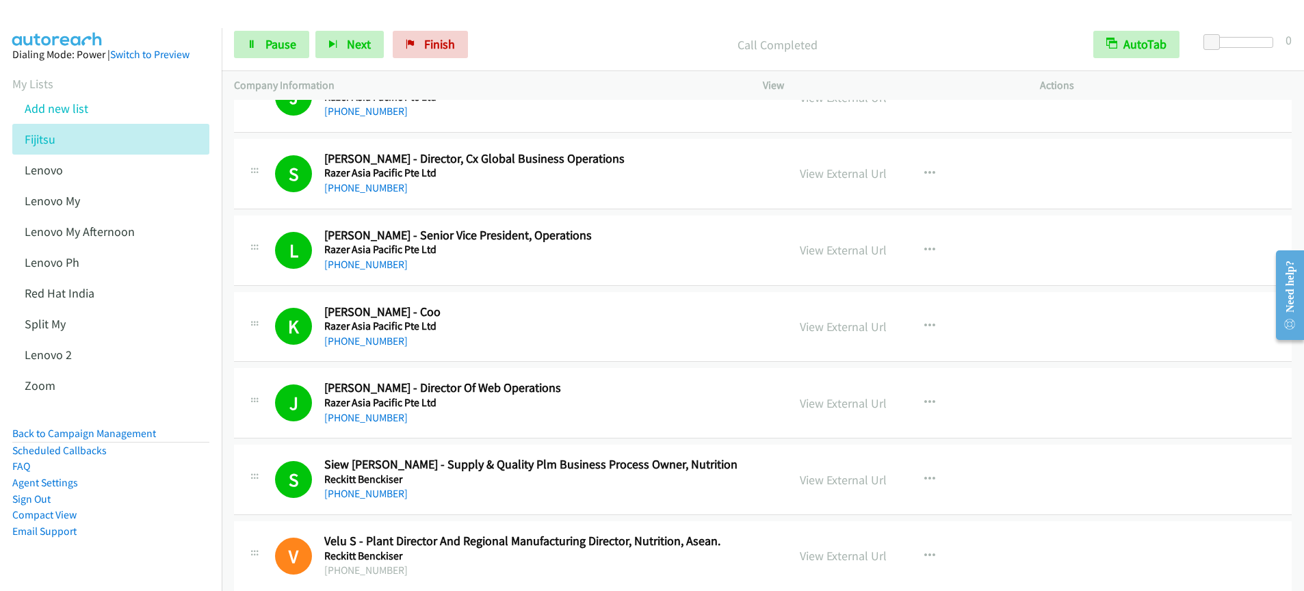
scroll to position [11572, 0]
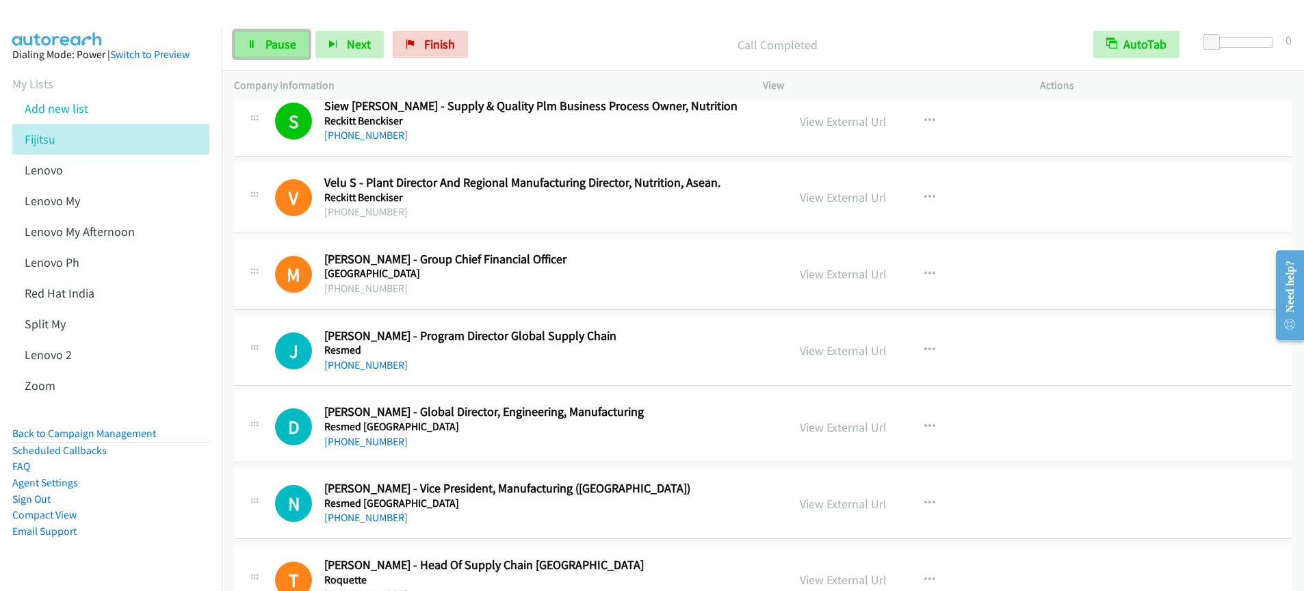
click at [280, 46] on span "Pause" at bounding box center [281, 44] width 31 height 16
click at [282, 46] on span "Start Calls" at bounding box center [292, 44] width 53 height 16
click at [261, 51] on link "Pause" at bounding box center [271, 44] width 75 height 27
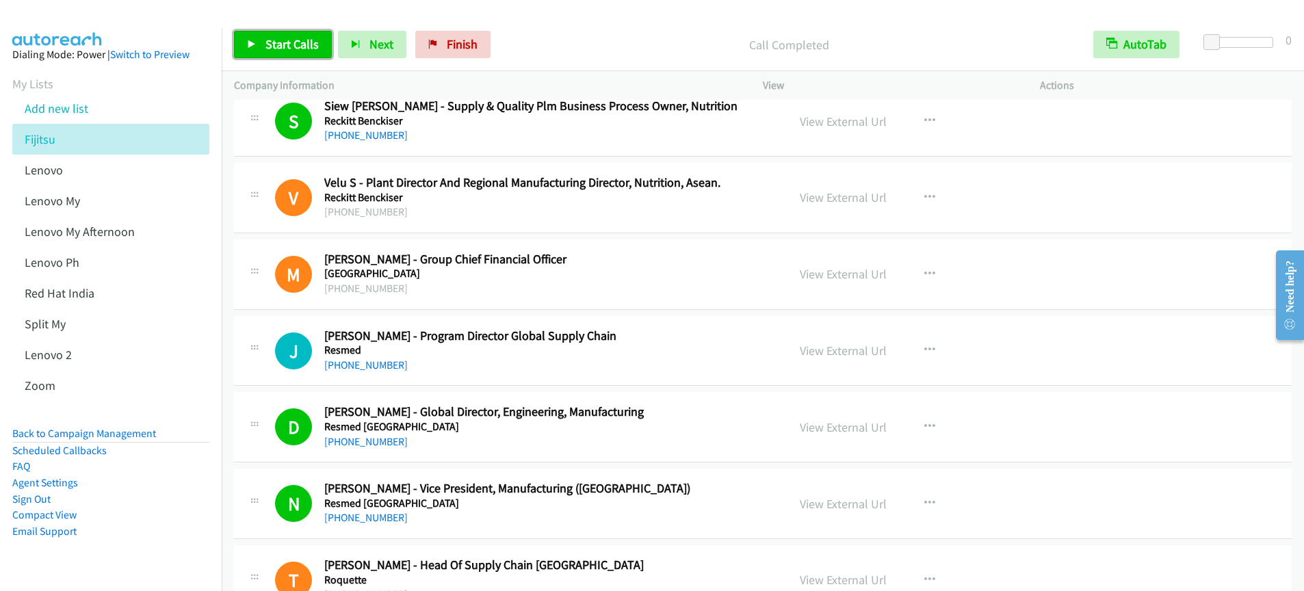
click at [279, 48] on span "Start Calls" at bounding box center [292, 44] width 53 height 16
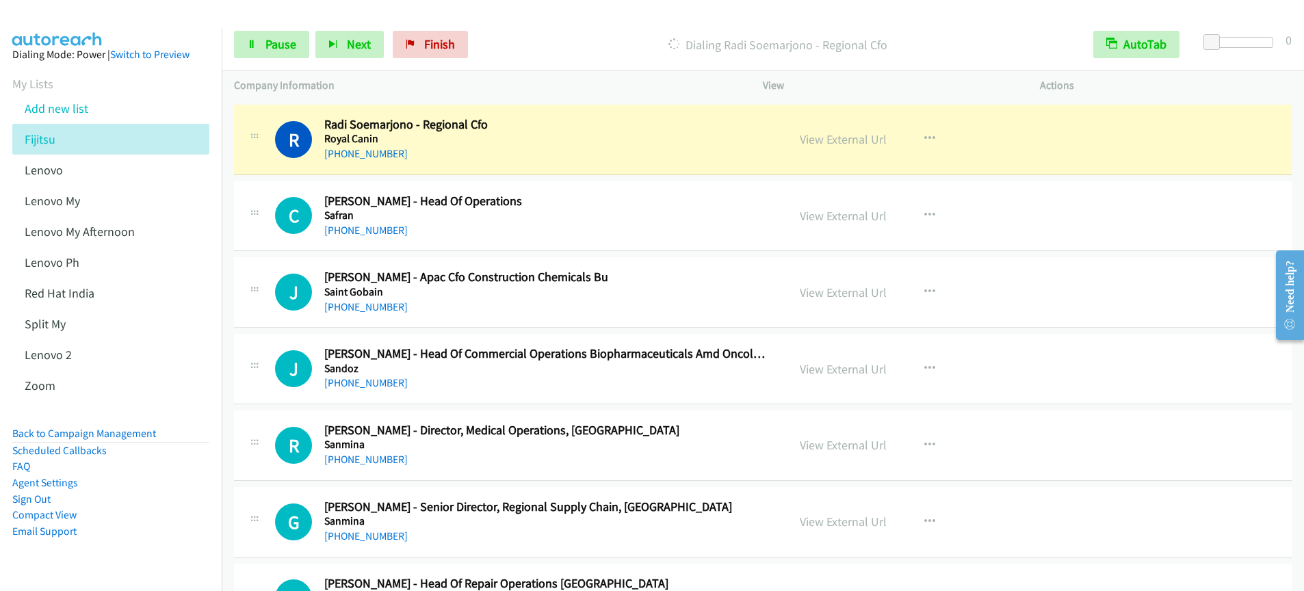
scroll to position [12176, 0]
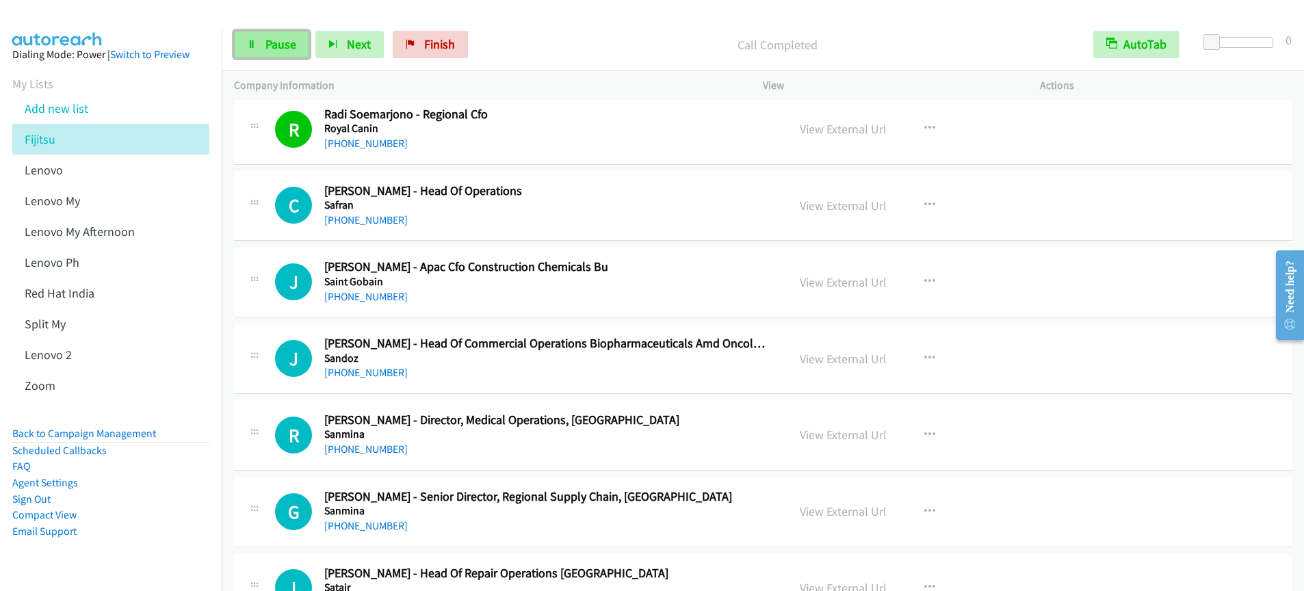
click at [263, 43] on link "Pause" at bounding box center [271, 44] width 75 height 27
click at [263, 43] on link "Start Calls" at bounding box center [283, 44] width 98 height 27
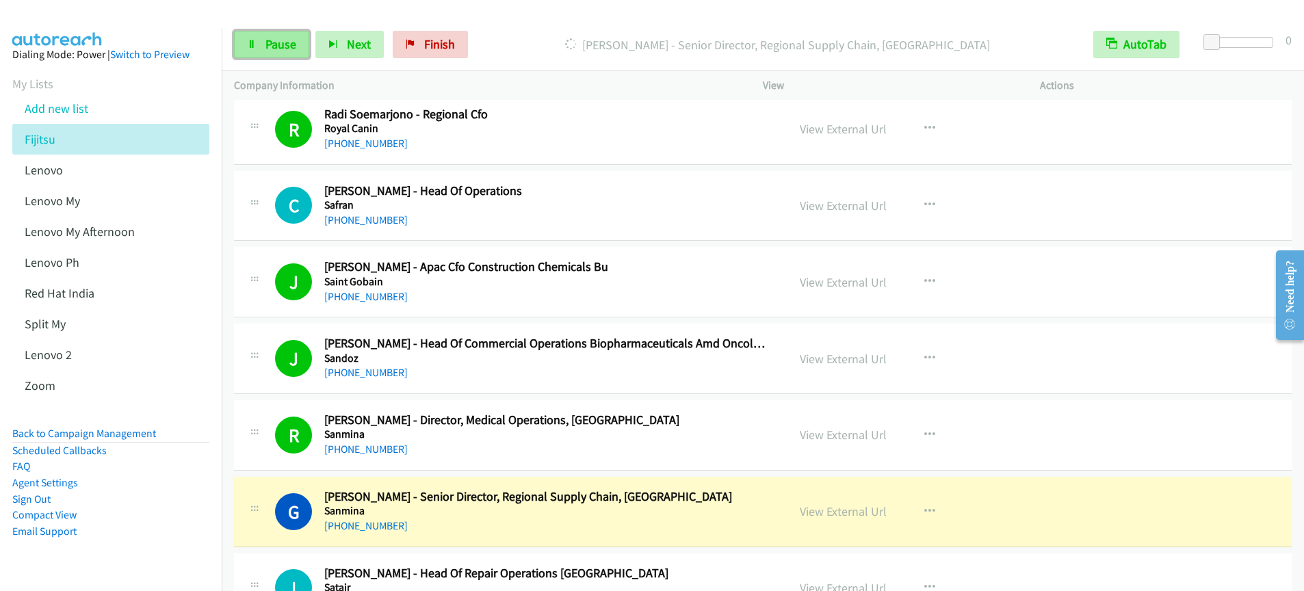
click at [251, 49] on icon at bounding box center [252, 45] width 10 height 10
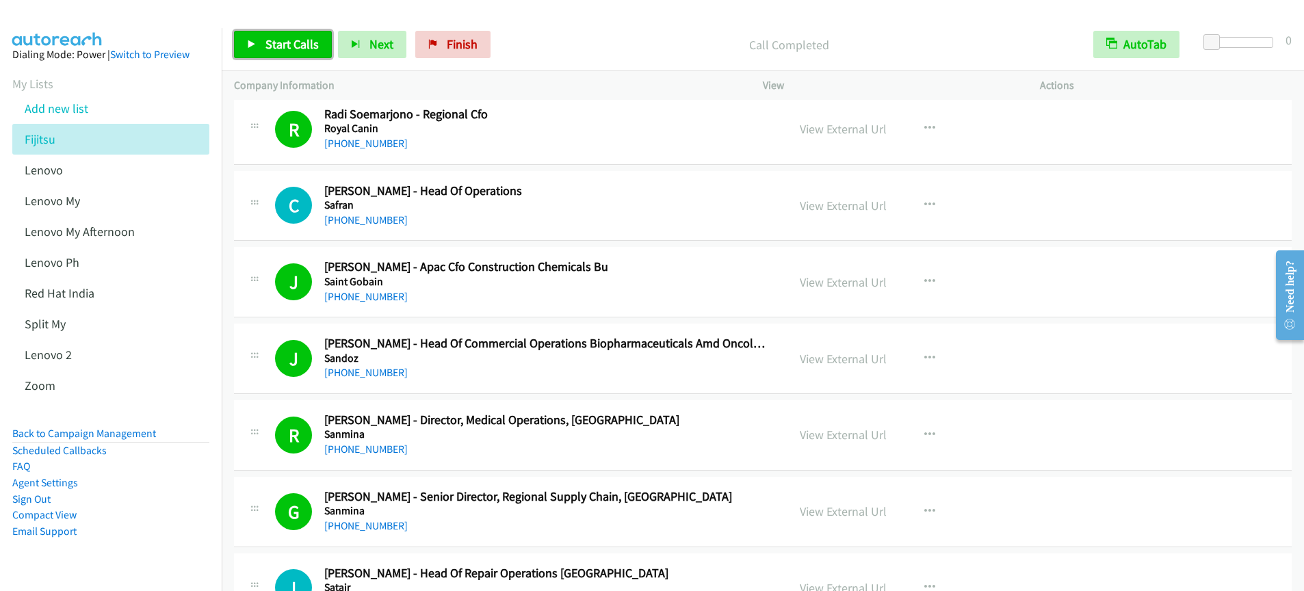
click at [283, 45] on span "Start Calls" at bounding box center [292, 44] width 53 height 16
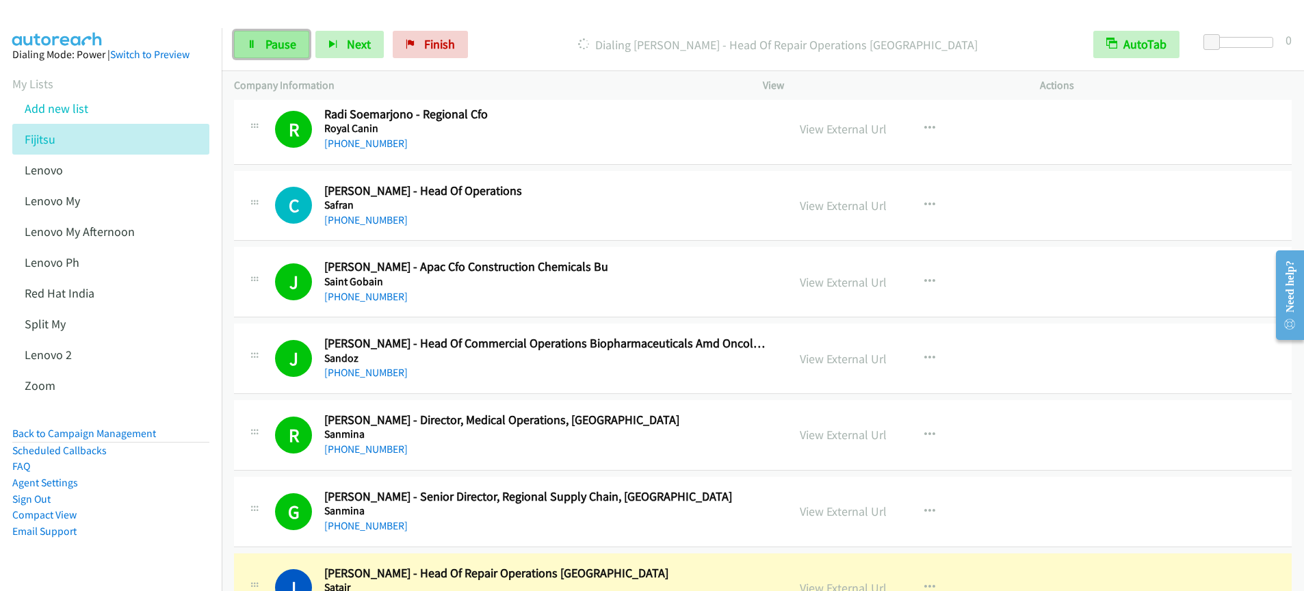
click at [287, 49] on span "Pause" at bounding box center [281, 44] width 31 height 16
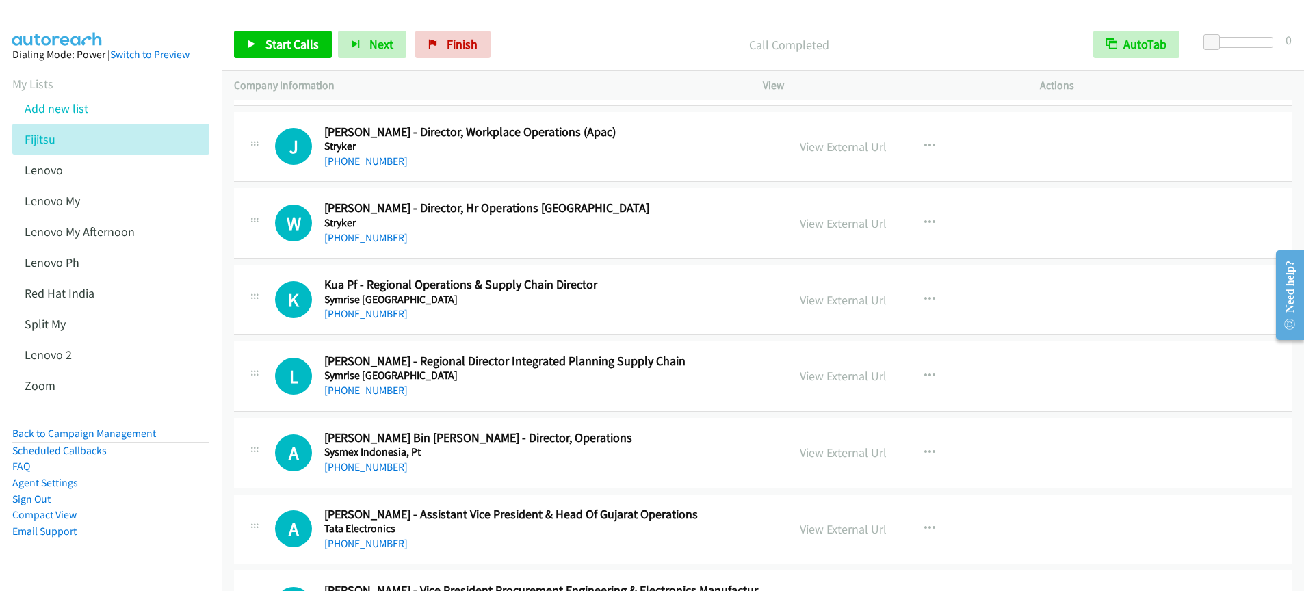
scroll to position [13699, 0]
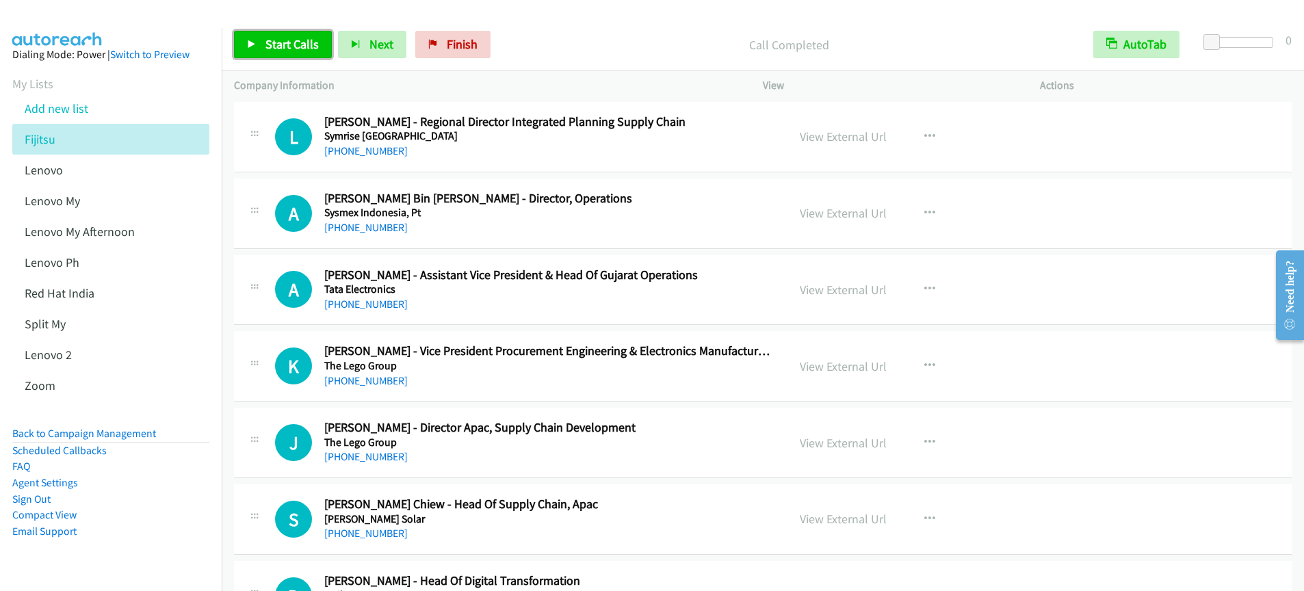
click at [276, 51] on link "Start Calls" at bounding box center [283, 44] width 98 height 27
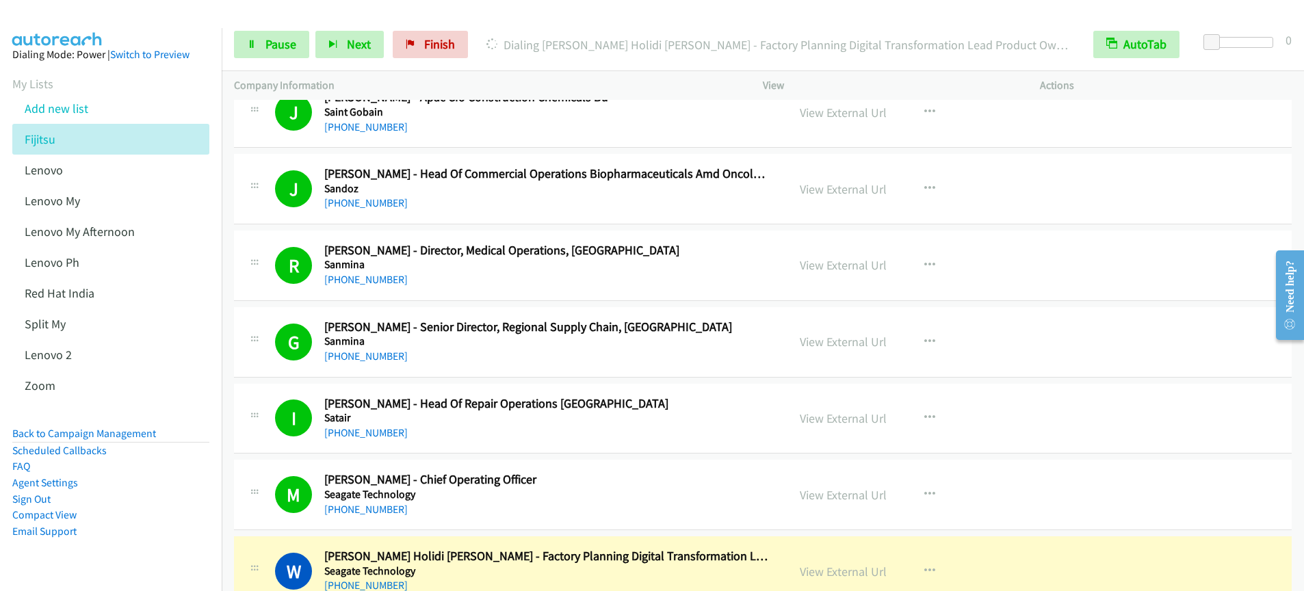
scroll to position [12367, 0]
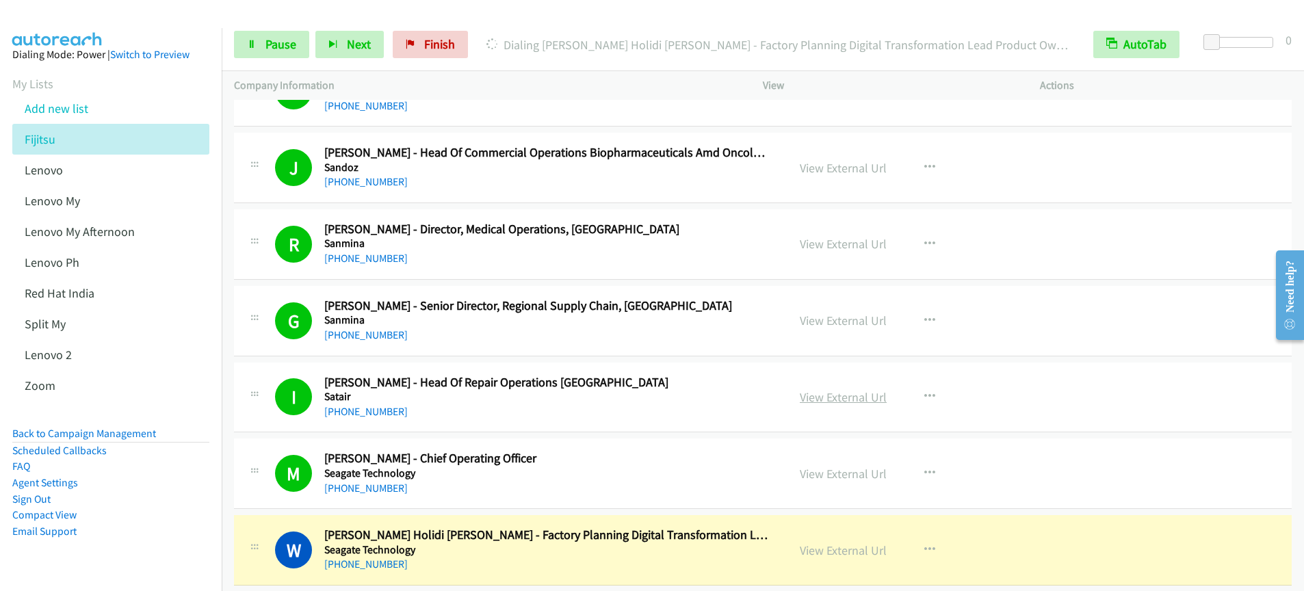
click at [813, 399] on link "View External Url" at bounding box center [843, 397] width 87 height 16
click at [285, 49] on span "Pause" at bounding box center [281, 44] width 31 height 16
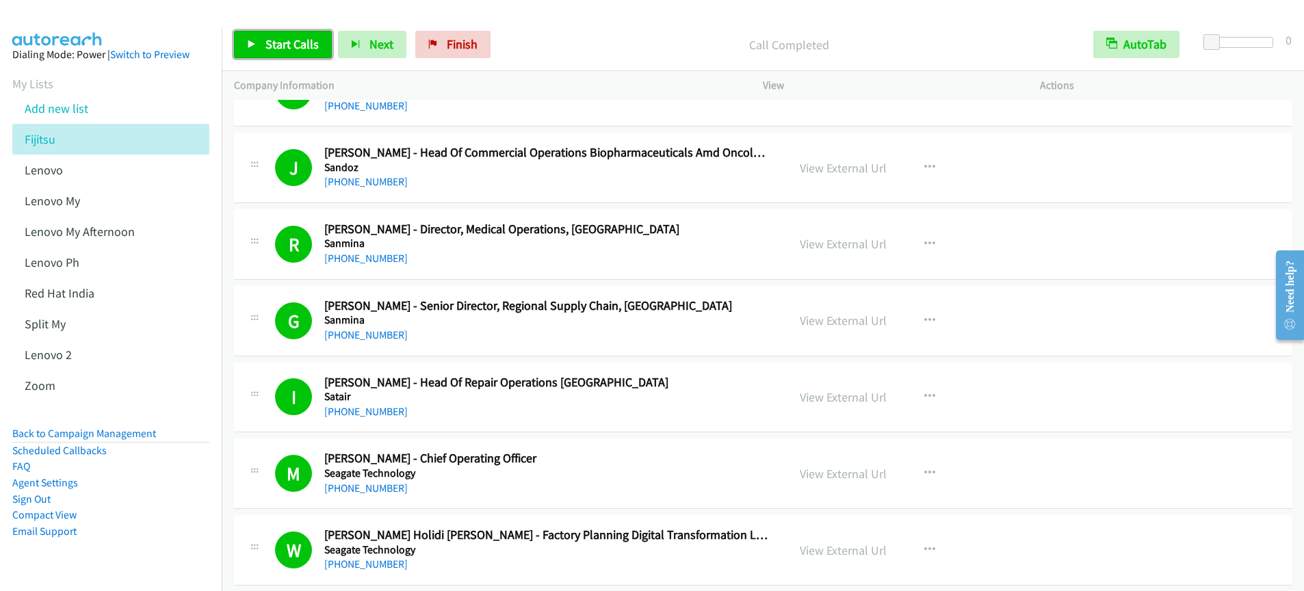
click at [274, 44] on span "Start Calls" at bounding box center [292, 44] width 53 height 16
click at [281, 52] on link "Pause" at bounding box center [271, 44] width 75 height 27
click at [290, 46] on span "Start Calls" at bounding box center [292, 44] width 53 height 16
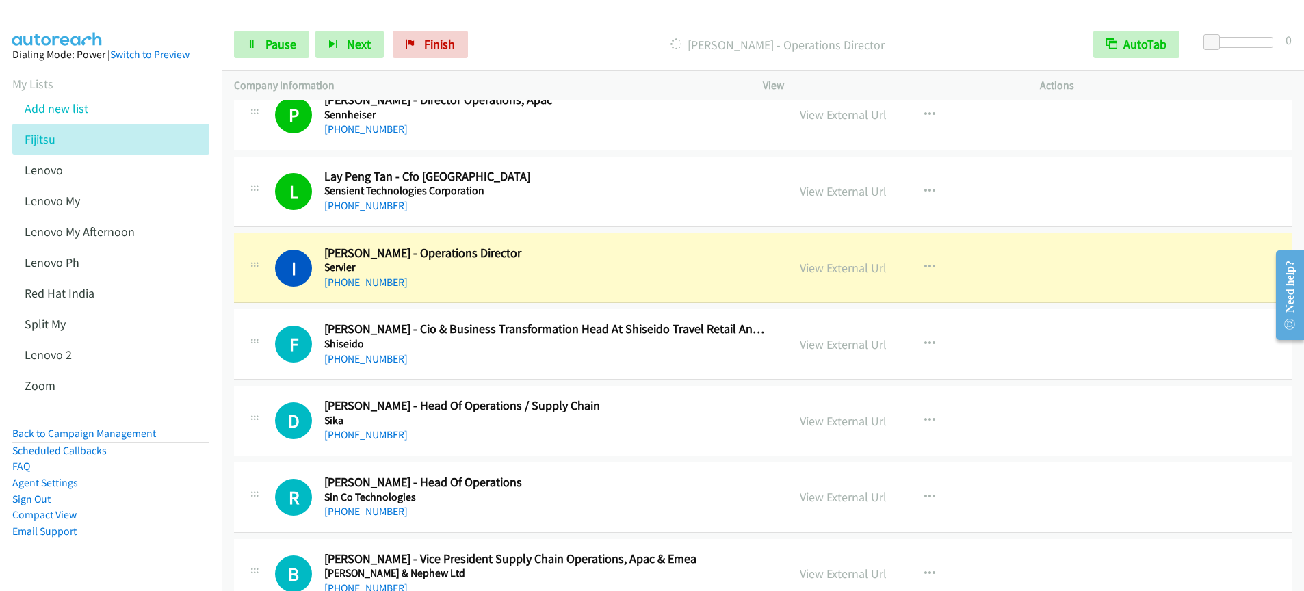
scroll to position [12878, 0]
click at [287, 51] on span "Pause" at bounding box center [281, 44] width 31 height 16
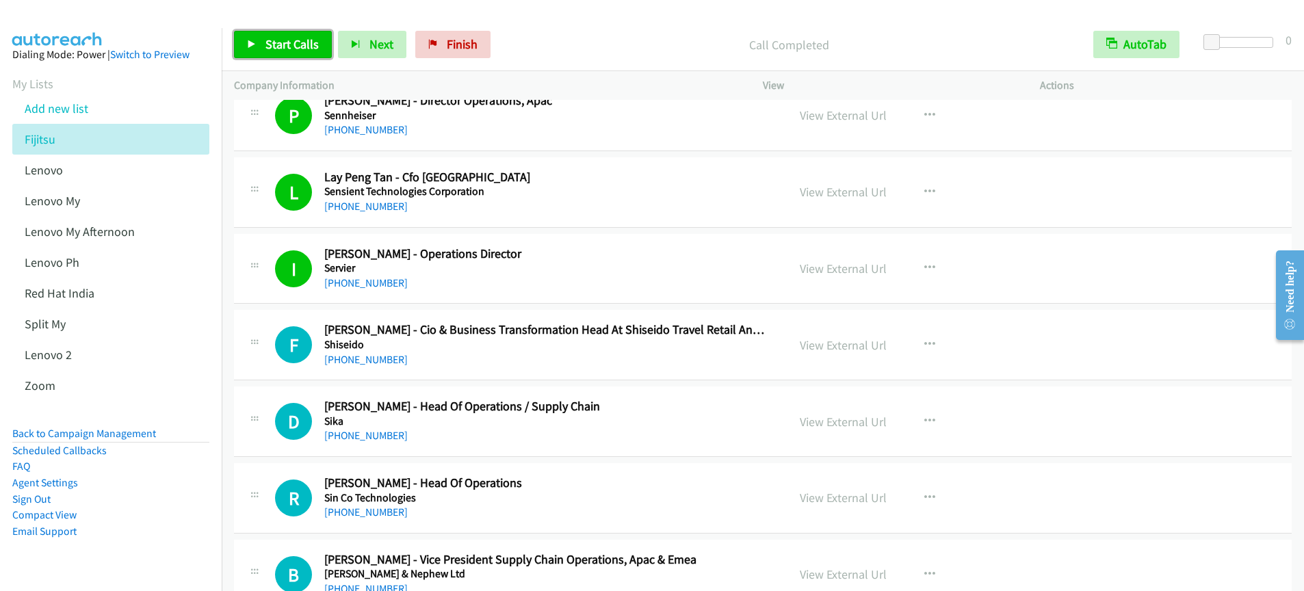
click at [276, 49] on span "Start Calls" at bounding box center [292, 44] width 53 height 16
click at [274, 50] on span "Start Calls" at bounding box center [292, 44] width 53 height 16
click at [279, 53] on link "Pause" at bounding box center [271, 44] width 75 height 27
click at [279, 53] on link "Start Calls" at bounding box center [283, 44] width 98 height 27
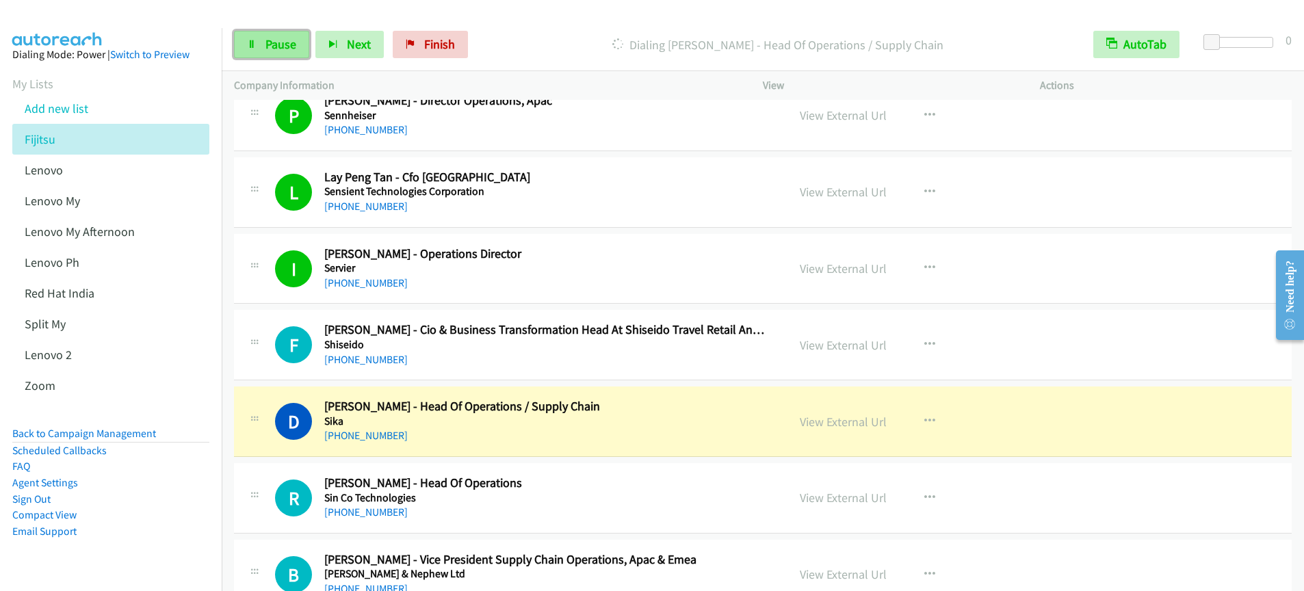
click at [266, 51] on span "Pause" at bounding box center [281, 44] width 31 height 16
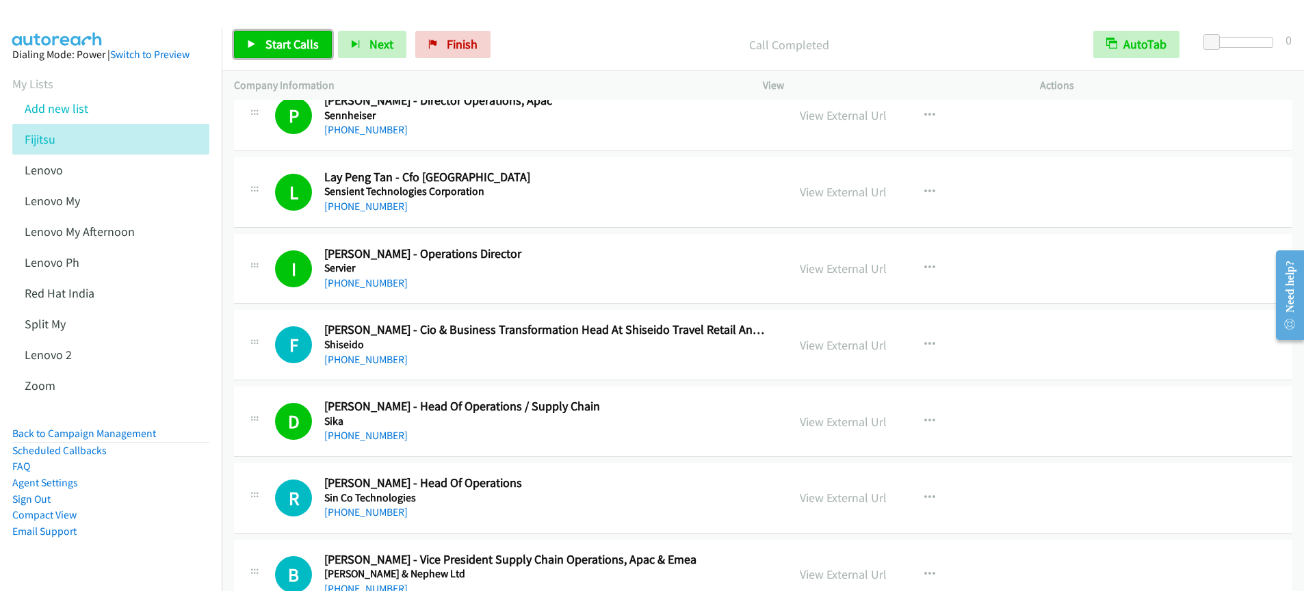
click at [276, 47] on span "Start Calls" at bounding box center [292, 44] width 53 height 16
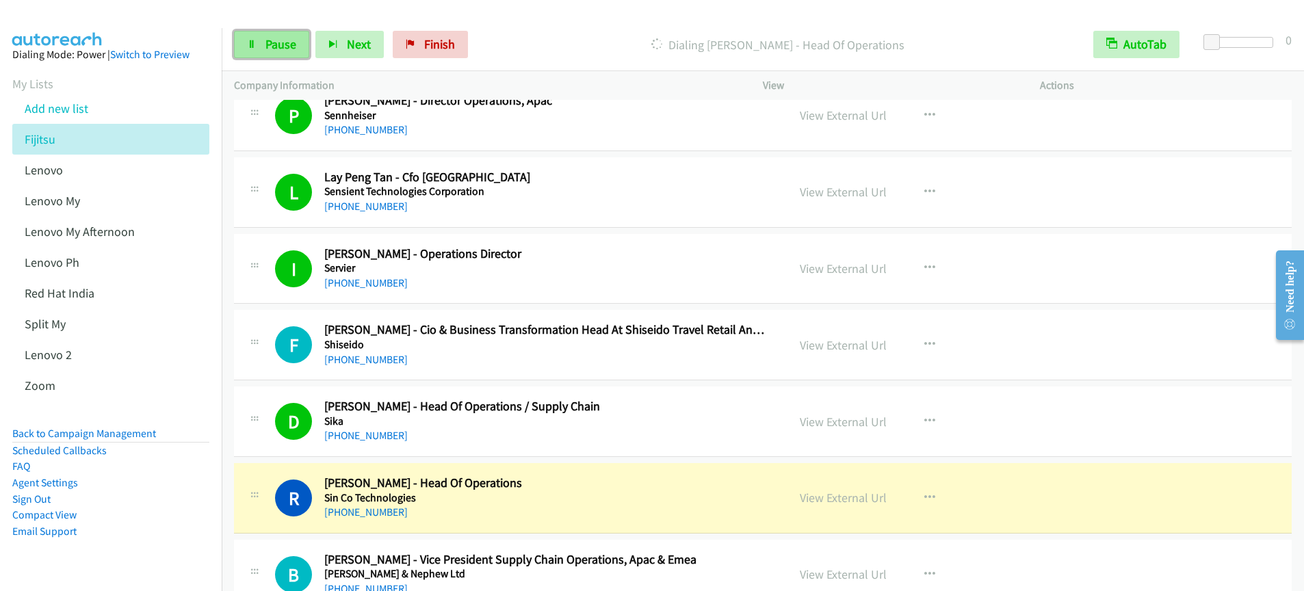
click at [289, 39] on span "Pause" at bounding box center [281, 44] width 31 height 16
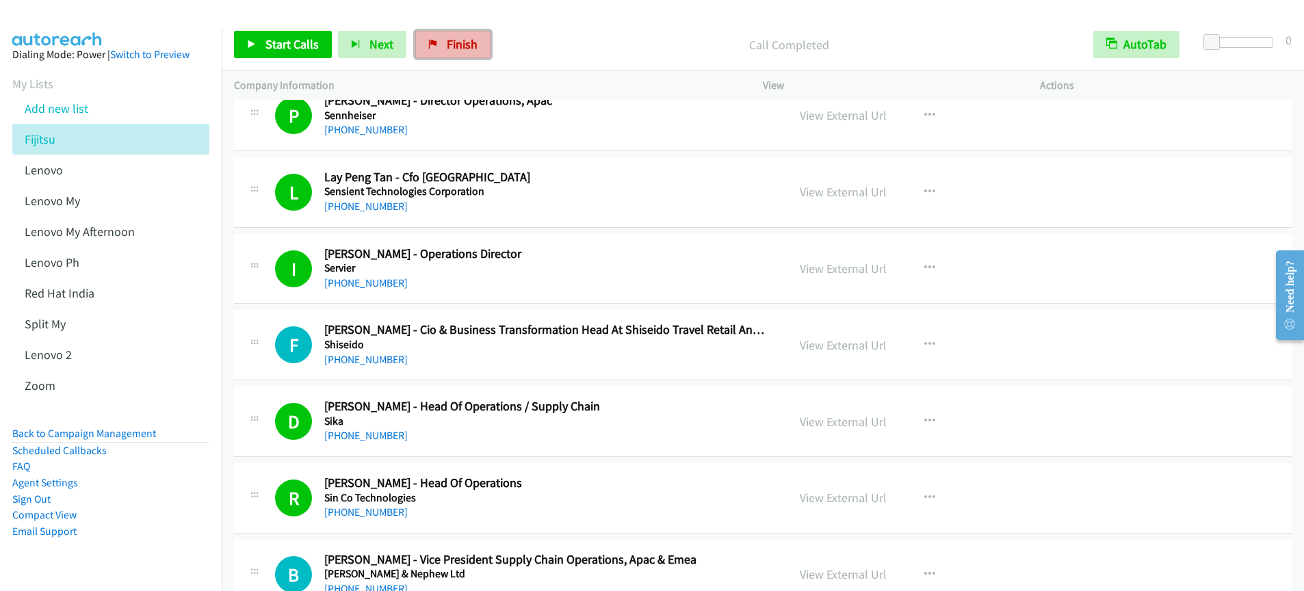
click at [468, 53] on link "Finish" at bounding box center [452, 44] width 75 height 27
